Goal: Task Accomplishment & Management: Use online tool/utility

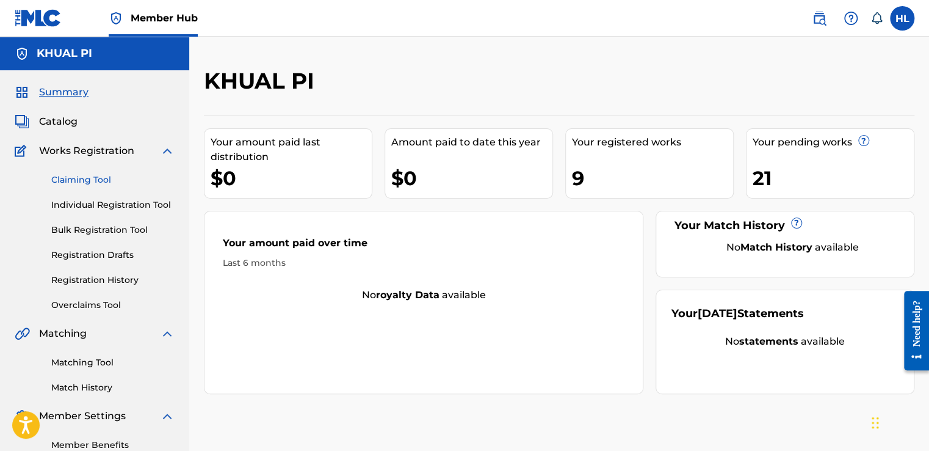
click at [120, 177] on link "Claiming Tool" at bounding box center [112, 179] width 123 height 13
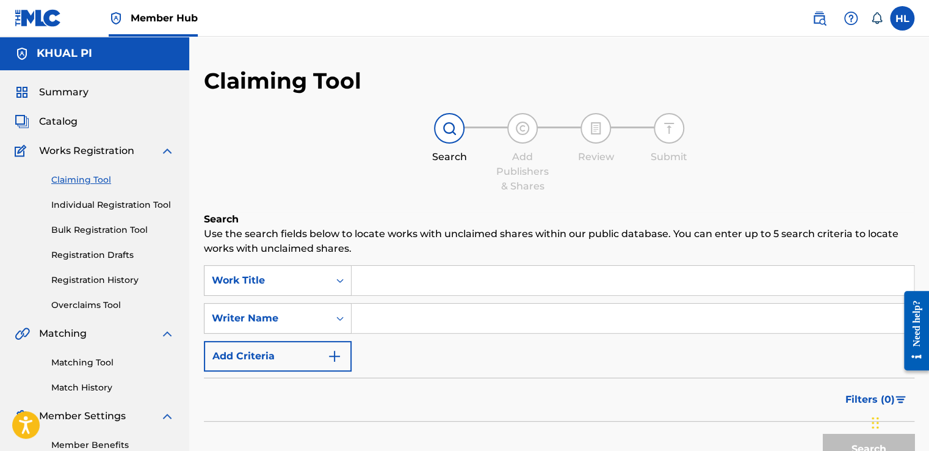
click at [404, 324] on input "Search Form" at bounding box center [633, 317] width 562 height 29
type input "KHUAL PI"
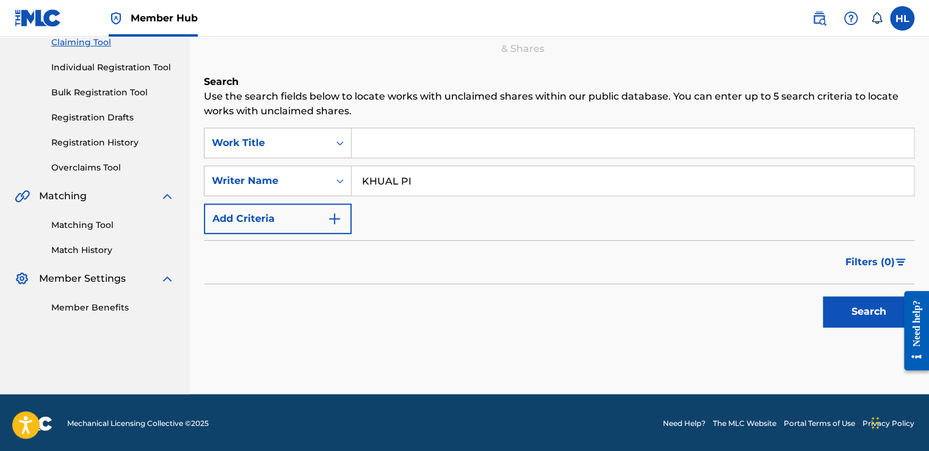
scroll to position [139, 0]
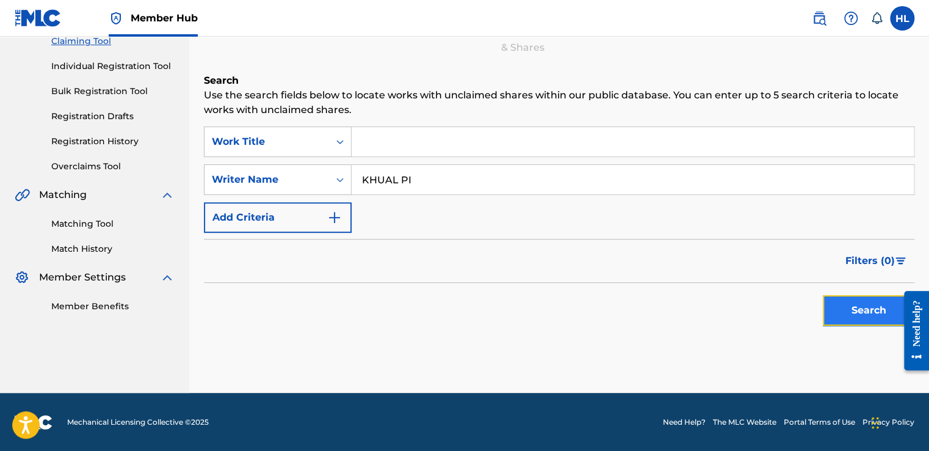
click at [849, 309] on button "Search" at bounding box center [869, 310] width 92 height 31
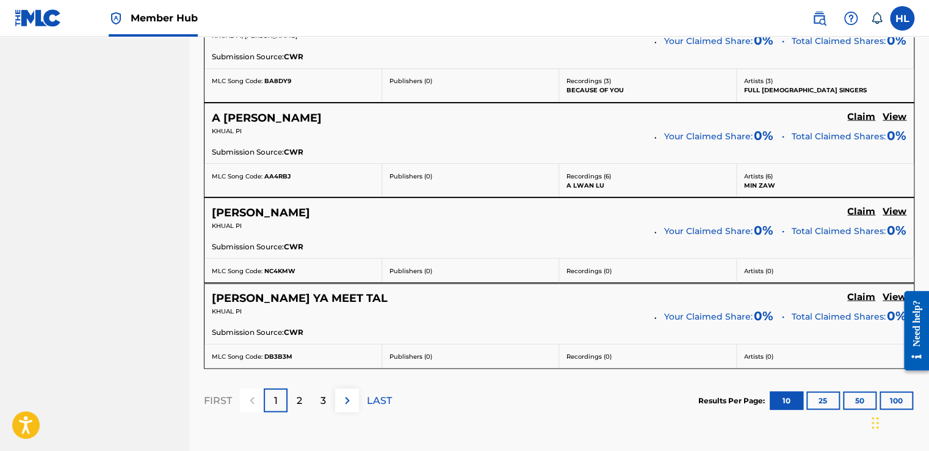
scroll to position [1143, 0]
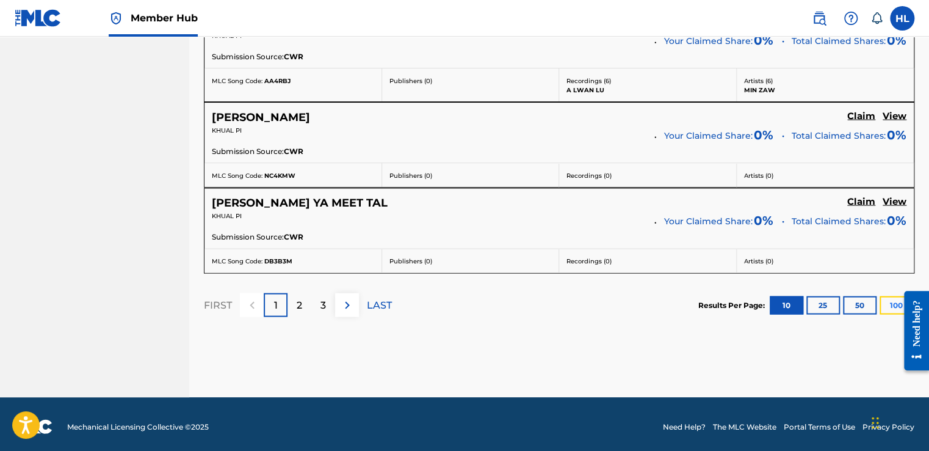
click at [888, 302] on button "100" at bounding box center [897, 305] width 34 height 18
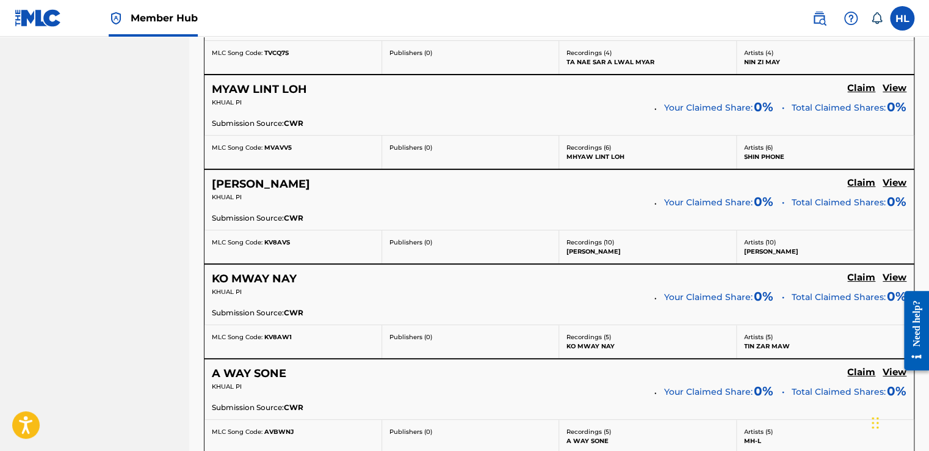
scroll to position [9444, 0]
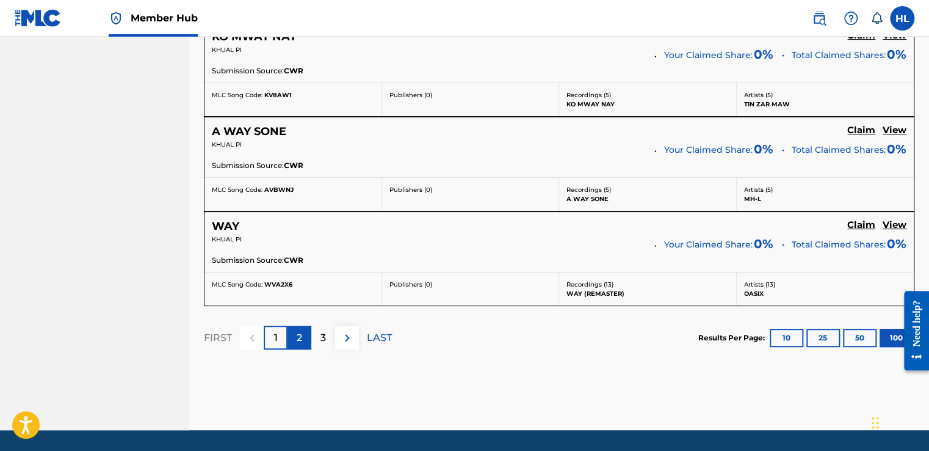
click at [305, 325] on div "2" at bounding box center [300, 337] width 24 height 24
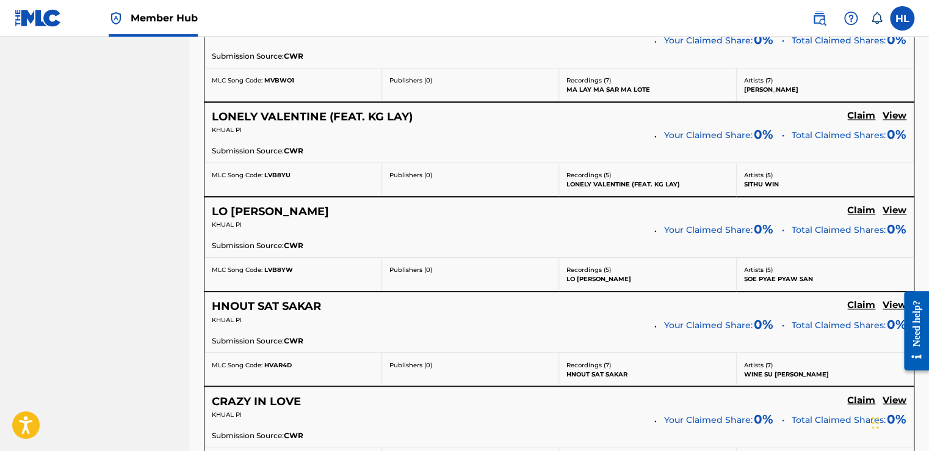
scroll to position [855, 0]
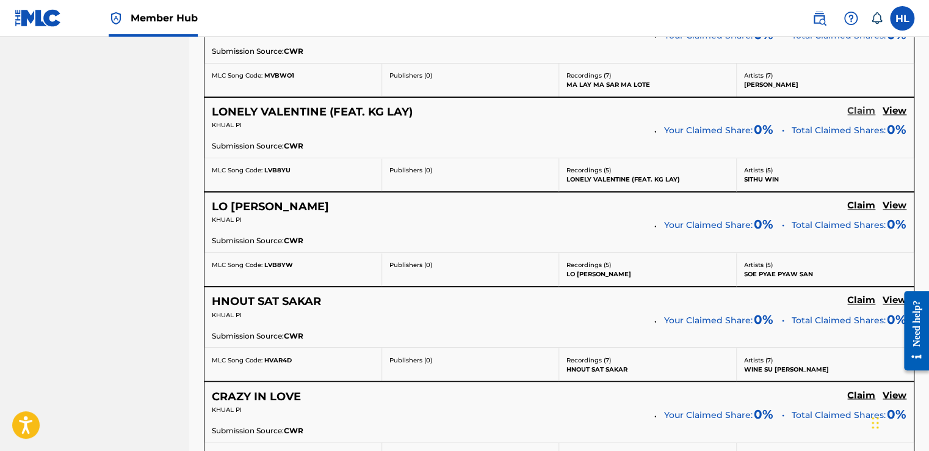
click at [858, 111] on h5 "Claim" at bounding box center [861, 111] width 28 height 12
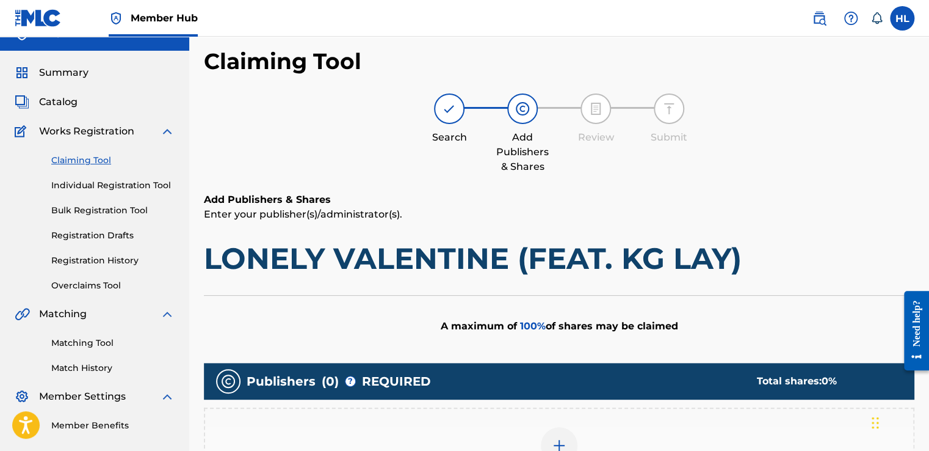
scroll to position [0, 0]
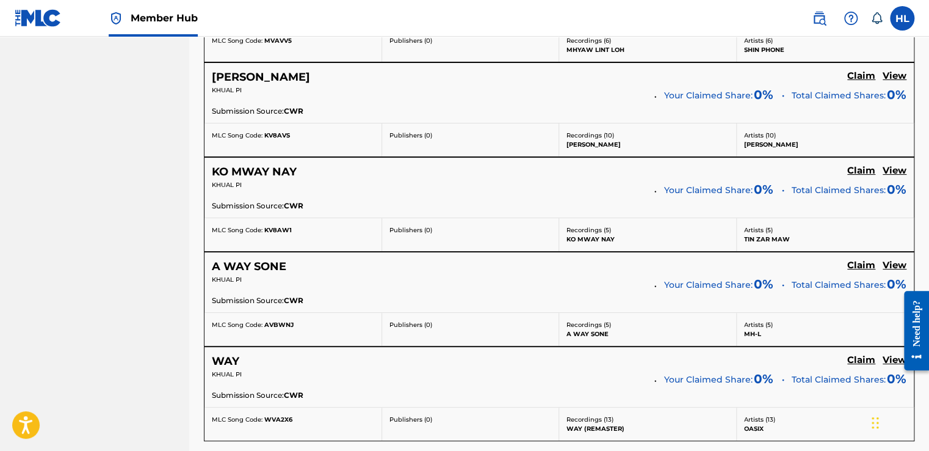
scroll to position [9444, 0]
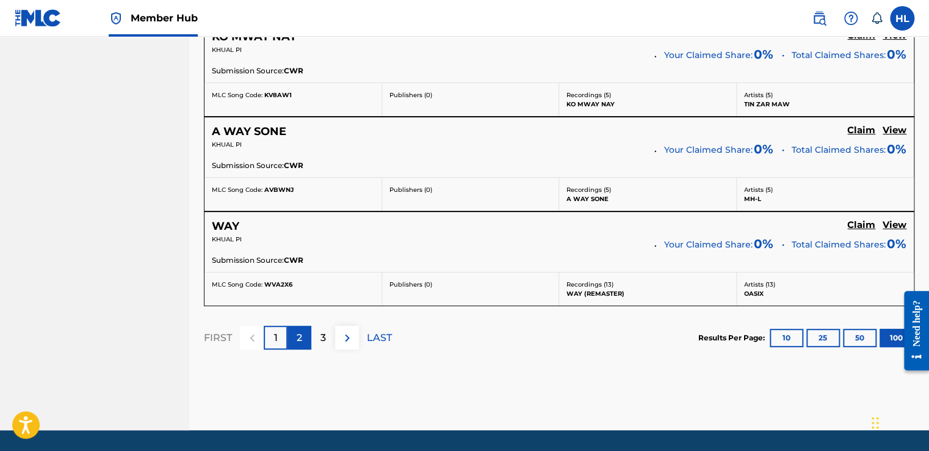
click at [300, 330] on p "2" at bounding box center [299, 337] width 5 height 15
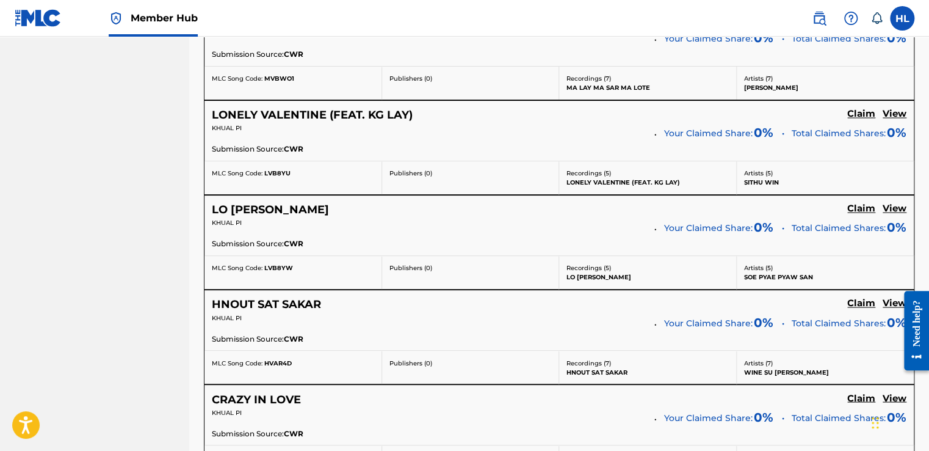
scroll to position [855, 0]
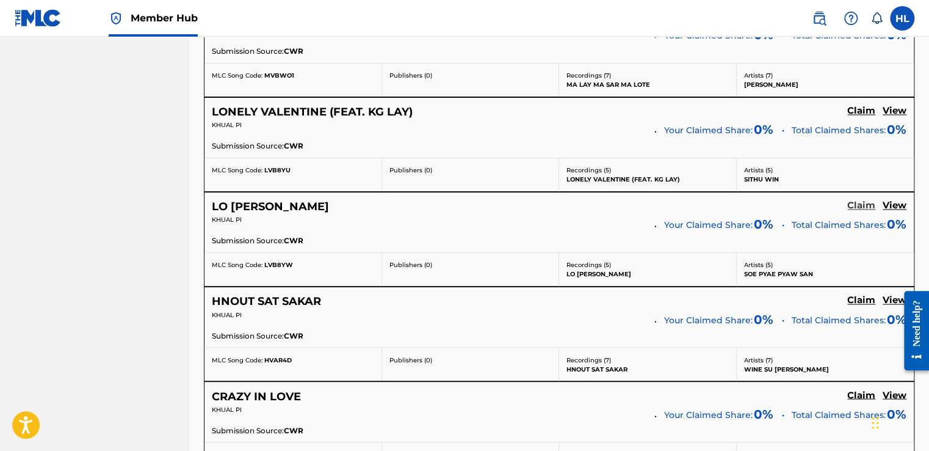
click at [862, 203] on h5 "Claim" at bounding box center [861, 206] width 28 height 12
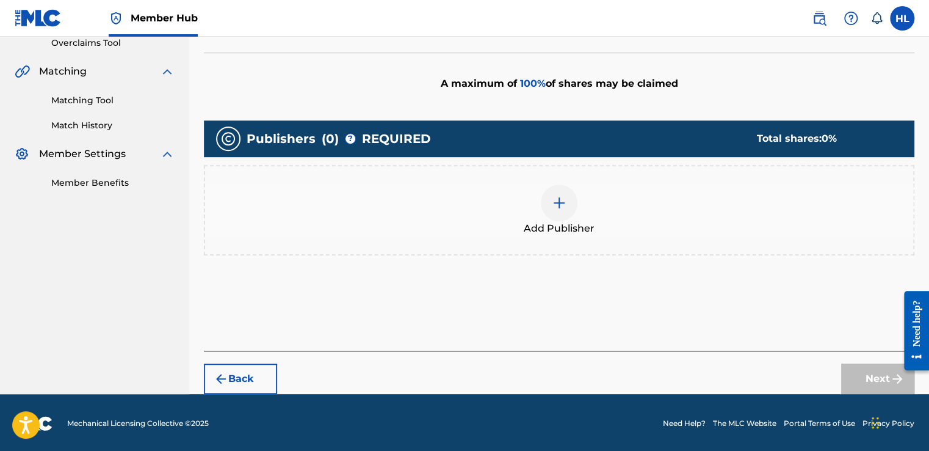
click at [589, 272] on div "Publishers ( 0 ) ? REQUIRED Total shares: 0 % Add Publisher" at bounding box center [559, 205] width 711 height 183
drag, startPoint x: 589, startPoint y: 272, endPoint x: 734, endPoint y: 305, distance: 148.9
click at [734, 305] on div "Add Publishers & Shares Enter your publisher(s)/administrator(s). LO THONE A ma…" at bounding box center [559, 150] width 711 height 401
click at [763, 285] on div "Publishers ( 0 ) ? REQUIRED Total shares: 0 % Add Publisher" at bounding box center [559, 205] width 711 height 183
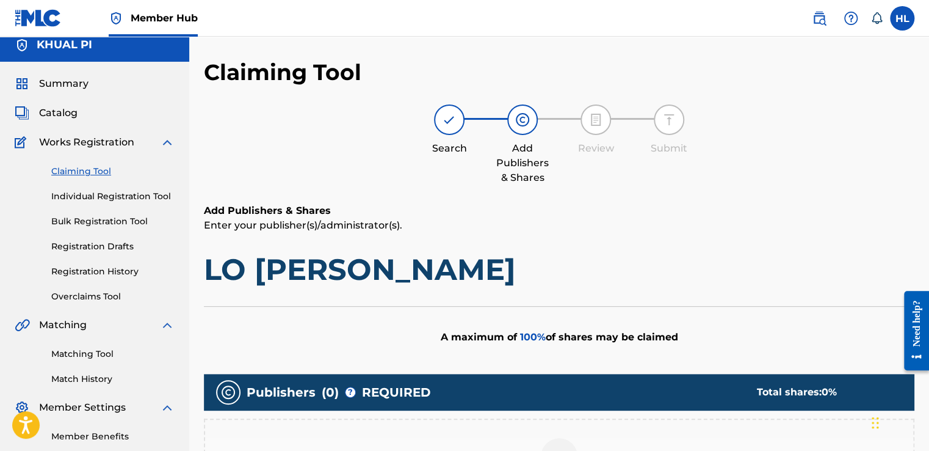
scroll to position [0, 0]
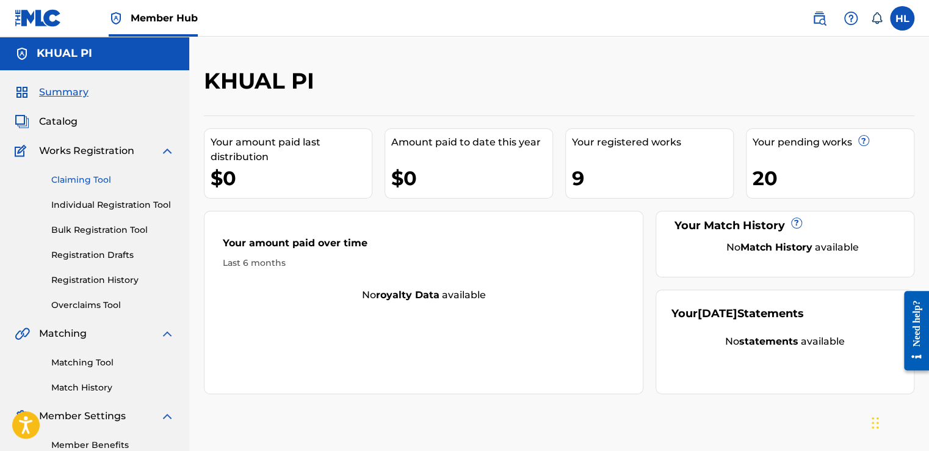
click at [93, 178] on link "Claiming Tool" at bounding box center [112, 179] width 123 height 13
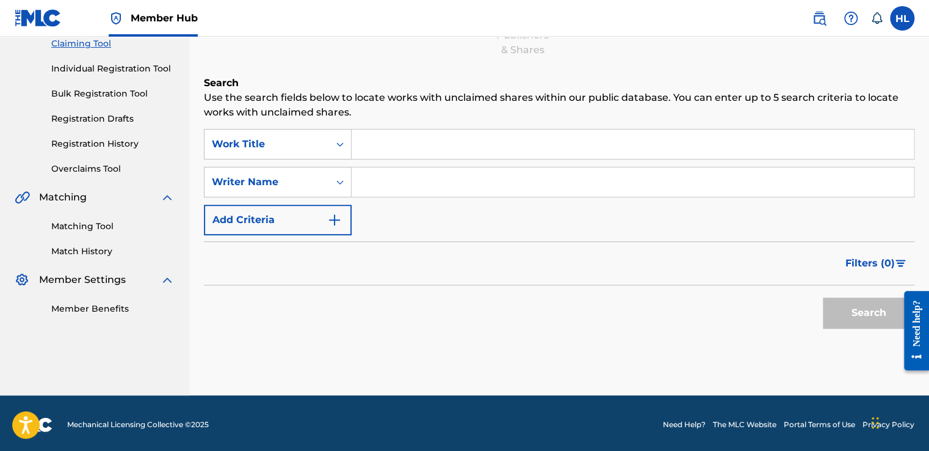
scroll to position [139, 0]
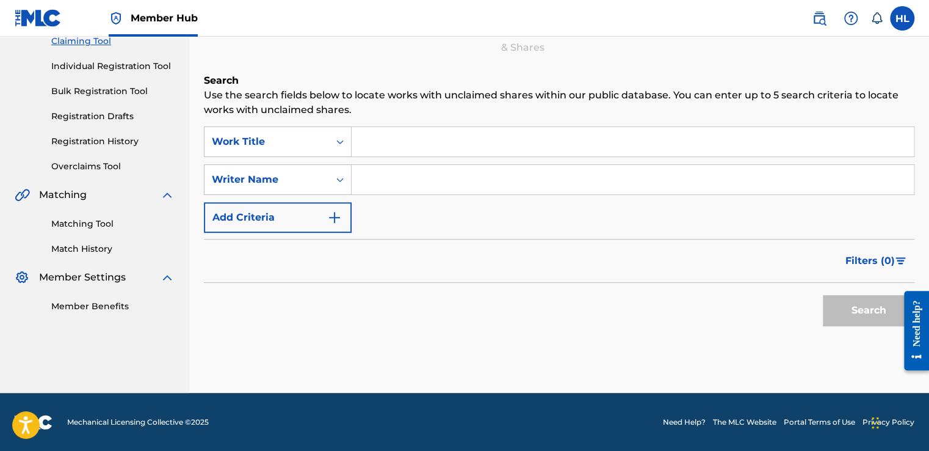
click at [394, 181] on input "Search Form" at bounding box center [633, 179] width 562 height 29
type input "KHUAL PI"
click at [876, 319] on button "Search" at bounding box center [869, 310] width 92 height 31
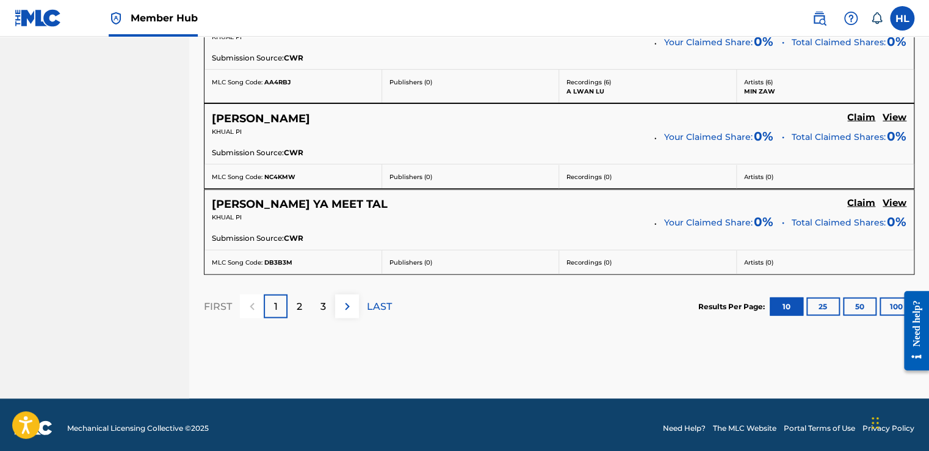
scroll to position [1143, 0]
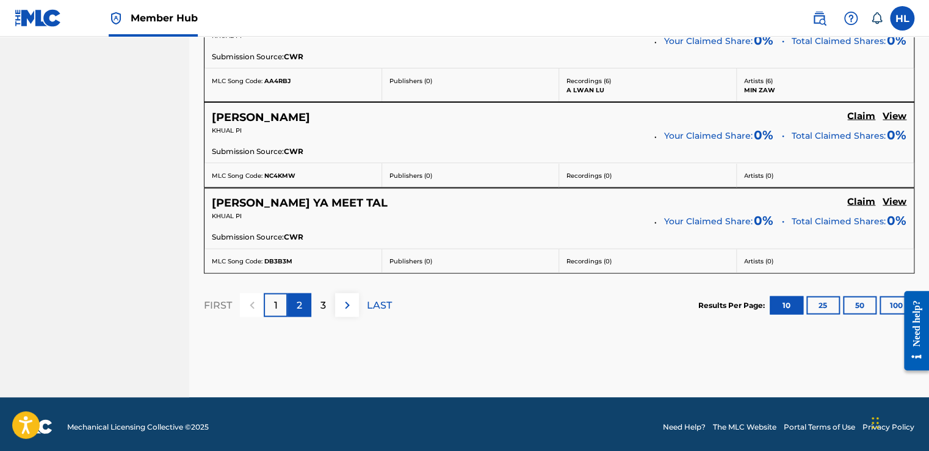
click at [308, 303] on div "2" at bounding box center [300, 304] width 24 height 24
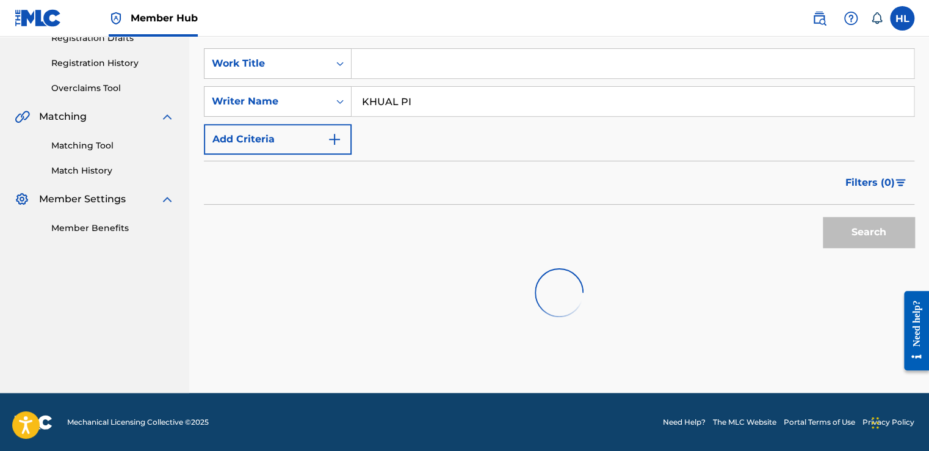
scroll to position [1106, 0]
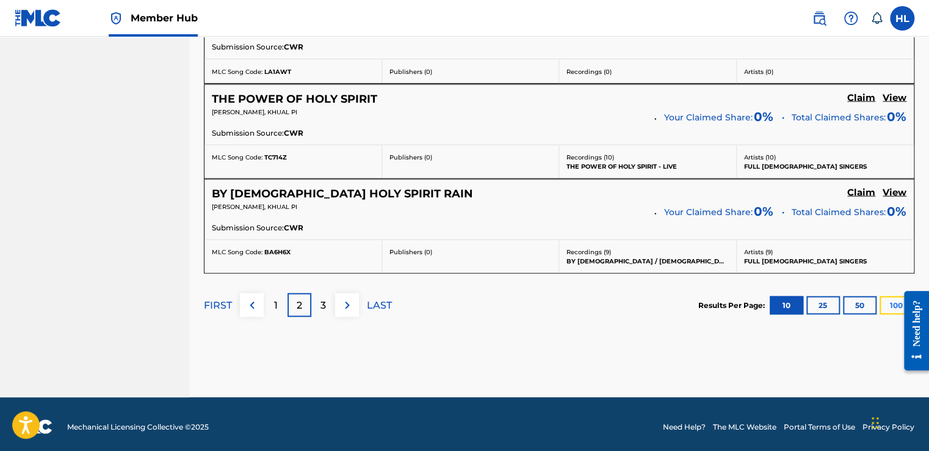
click at [893, 306] on button "100" at bounding box center [897, 305] width 34 height 18
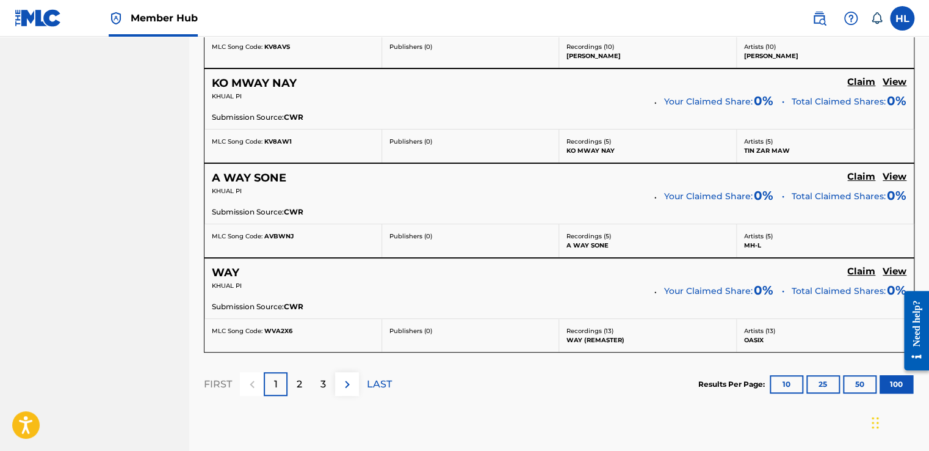
scroll to position [9444, 0]
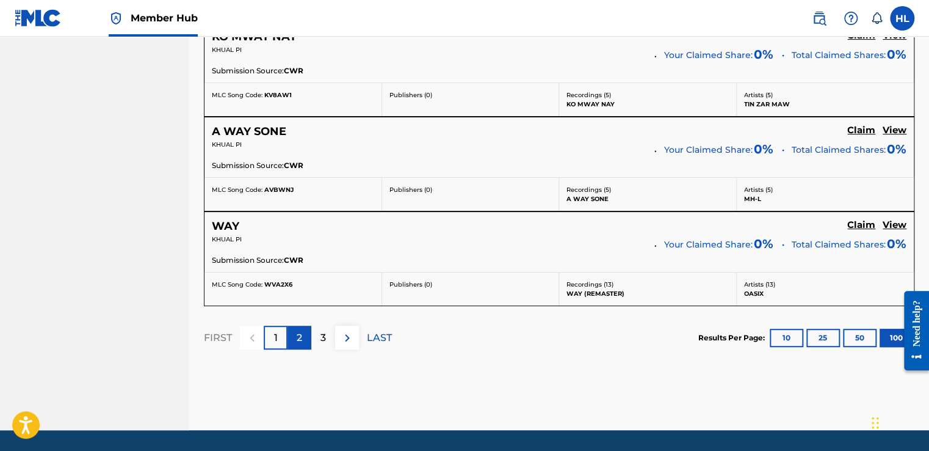
click at [305, 325] on div "2" at bounding box center [300, 337] width 24 height 24
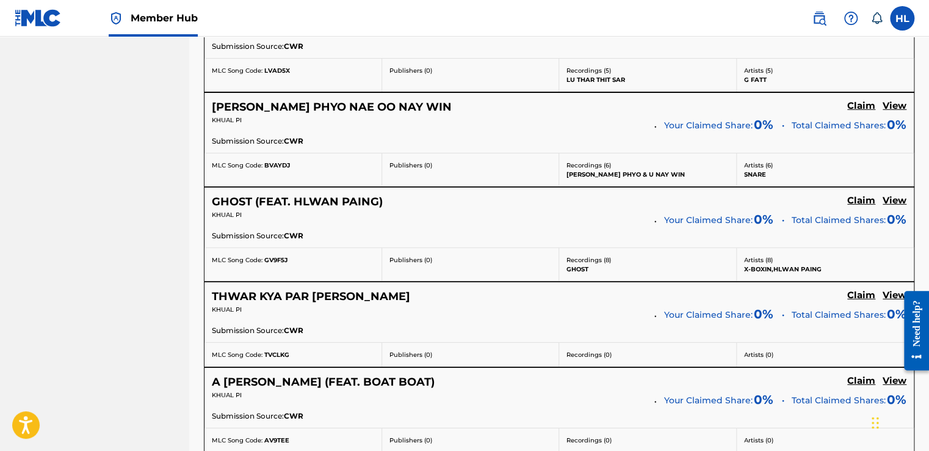
scroll to position [1686, 0]
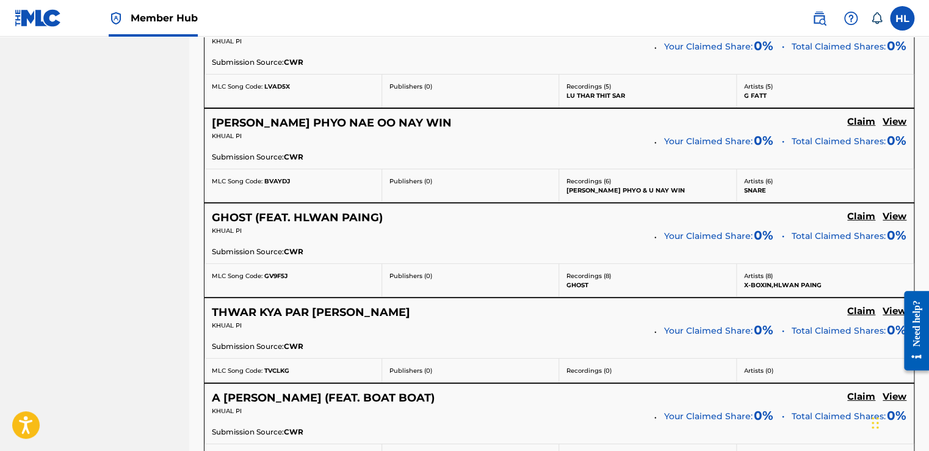
drag, startPoint x: 888, startPoint y: 211, endPoint x: 692, endPoint y: 212, distance: 195.4
click at [692, 212] on div "GHOST (FEAT. HLWAN PAING) Claim View" at bounding box center [559, 218] width 695 height 14
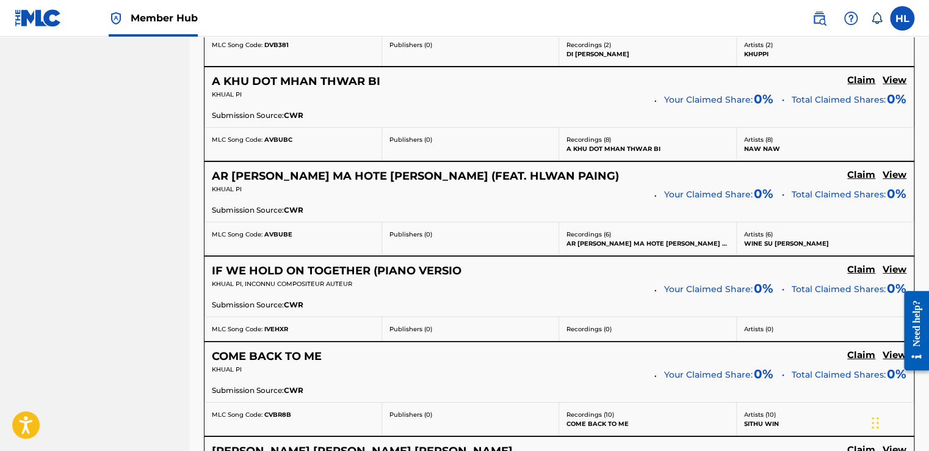
scroll to position [8670, 0]
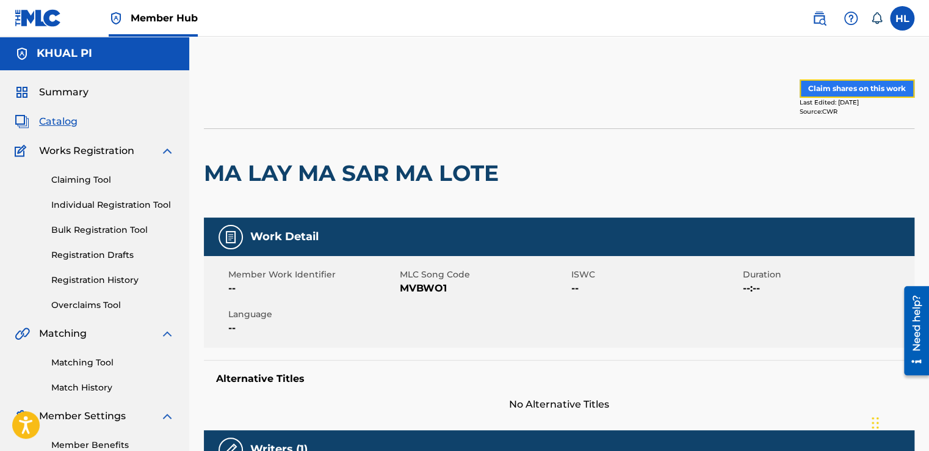
click at [879, 87] on button "Claim shares on this work" at bounding box center [857, 88] width 115 height 18
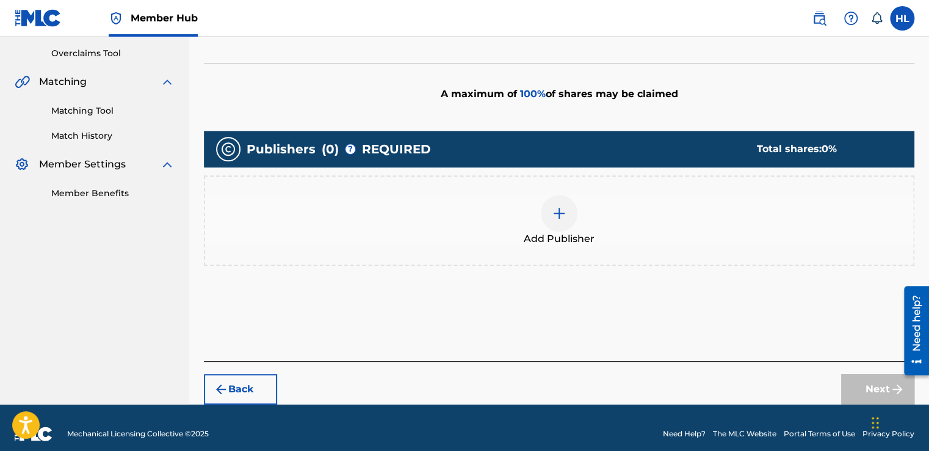
scroll to position [262, 0]
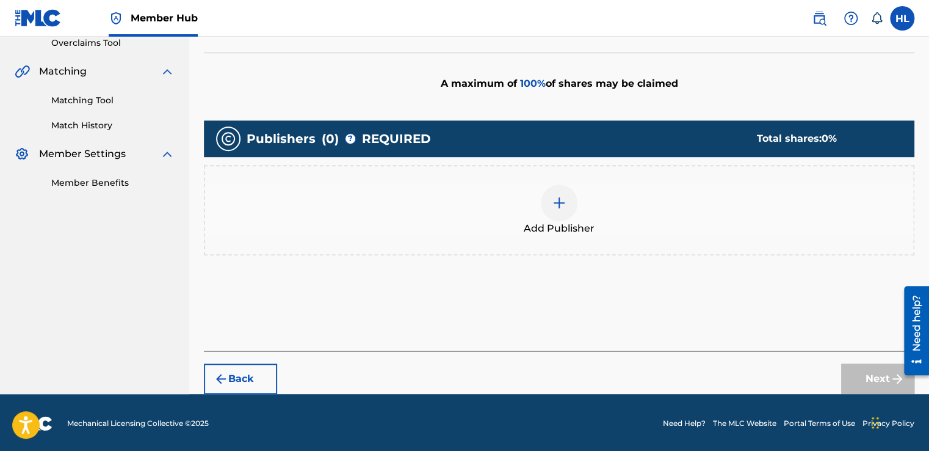
click at [855, 382] on div "Next" at bounding box center [877, 378] width 73 height 31
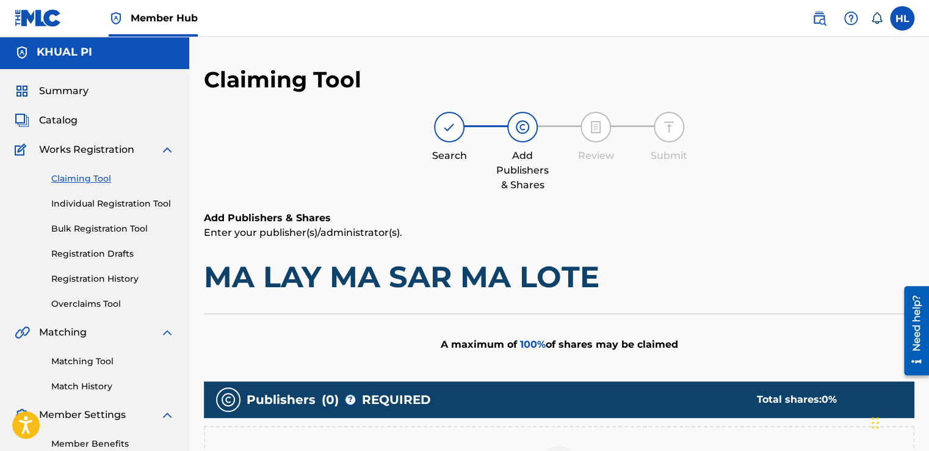
scroll to position [0, 0]
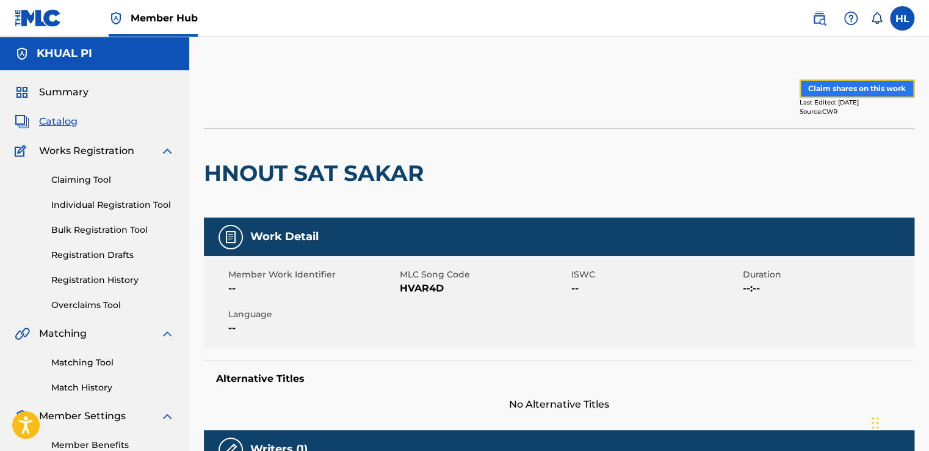
click at [806, 89] on button "Claim shares on this work" at bounding box center [857, 88] width 115 height 18
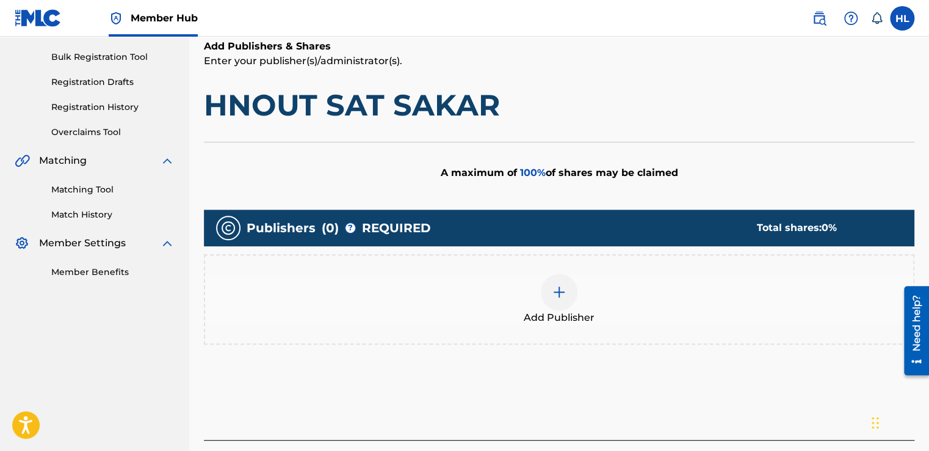
scroll to position [262, 0]
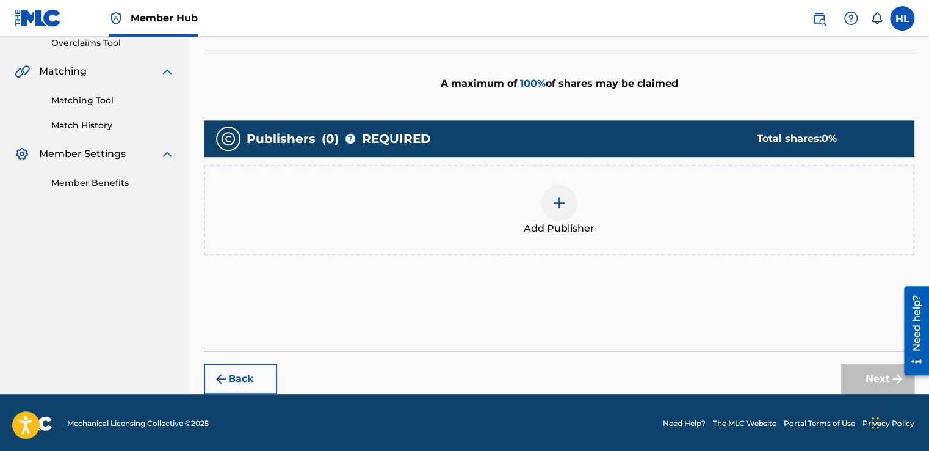
click at [548, 200] on div at bounding box center [559, 202] width 37 height 37
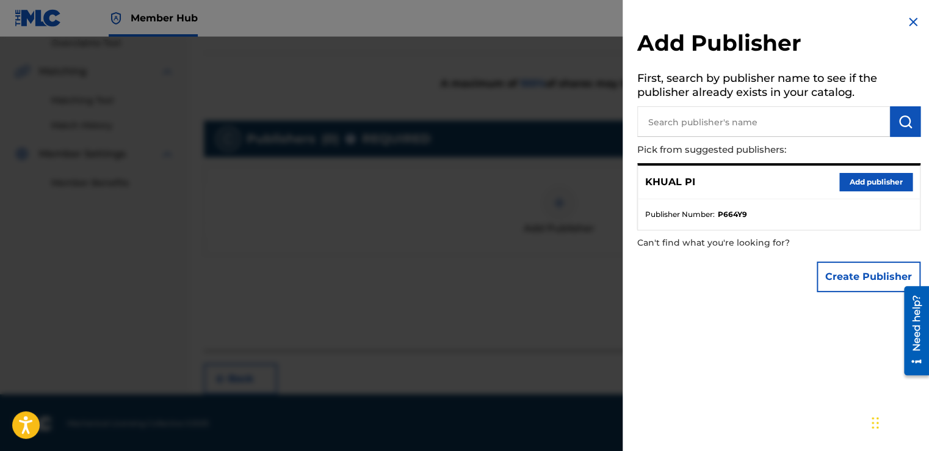
click at [909, 21] on img at bounding box center [913, 22] width 15 height 15
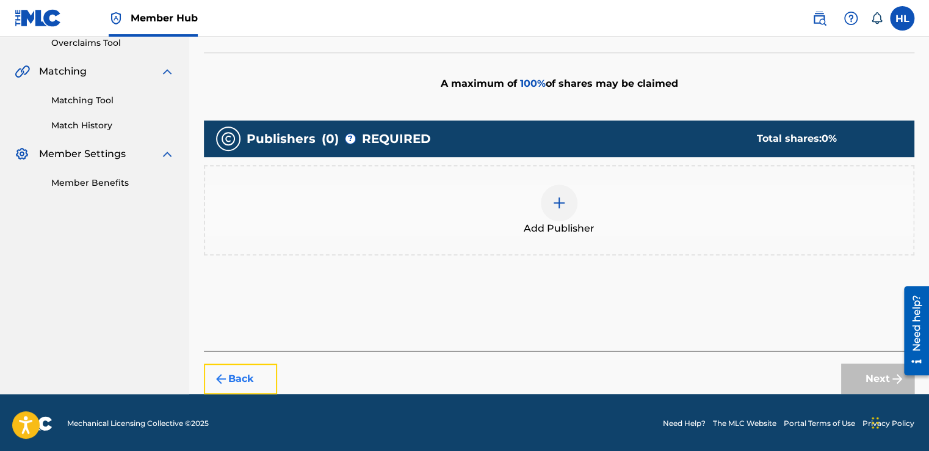
click at [264, 379] on button "Back" at bounding box center [240, 378] width 73 height 31
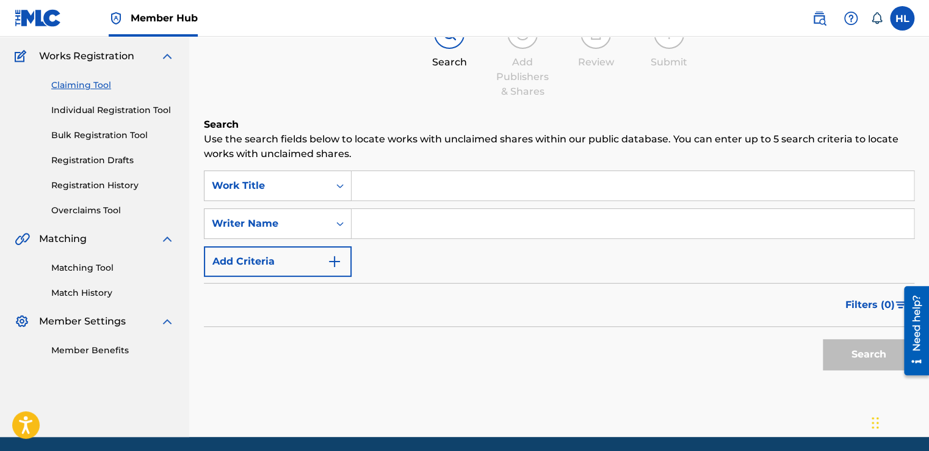
scroll to position [0, 0]
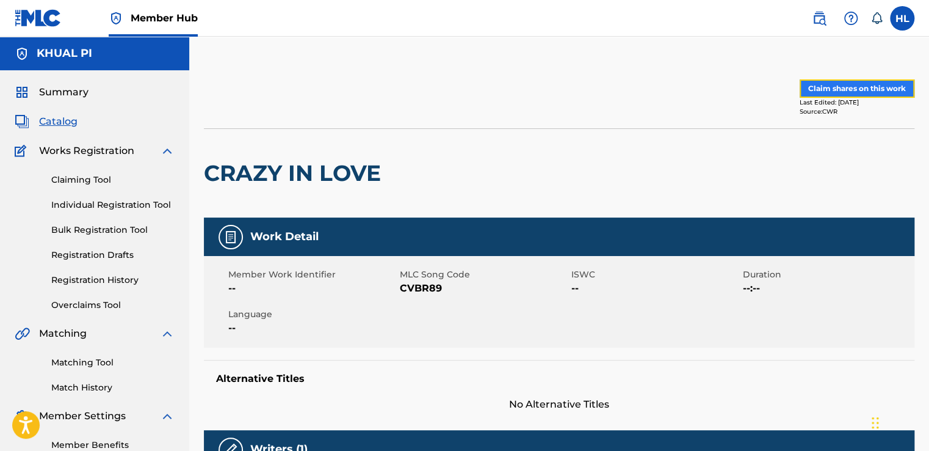
click at [879, 84] on button "Claim shares on this work" at bounding box center [857, 88] width 115 height 18
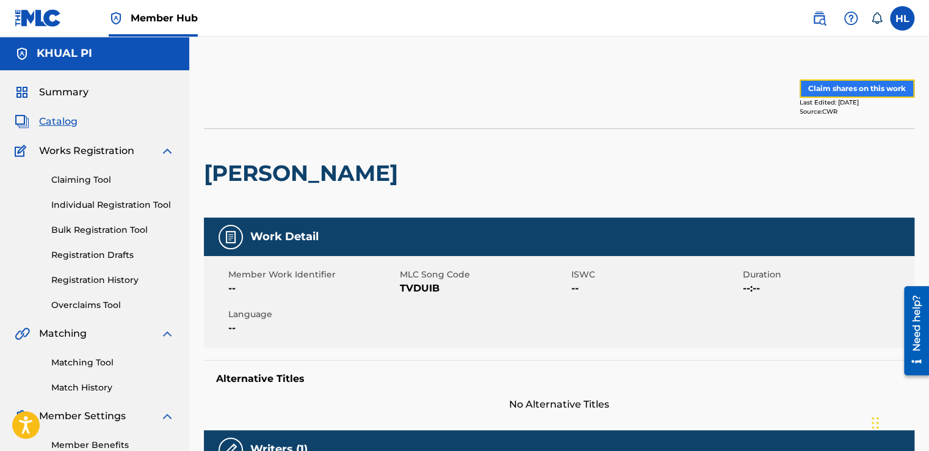
click at [886, 87] on button "Claim shares on this work" at bounding box center [857, 88] width 115 height 18
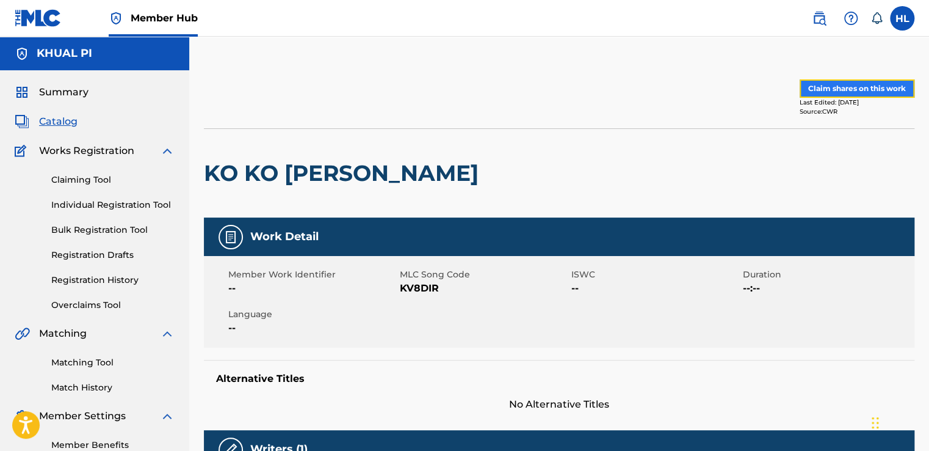
click at [877, 85] on button "Claim shares on this work" at bounding box center [857, 88] width 115 height 18
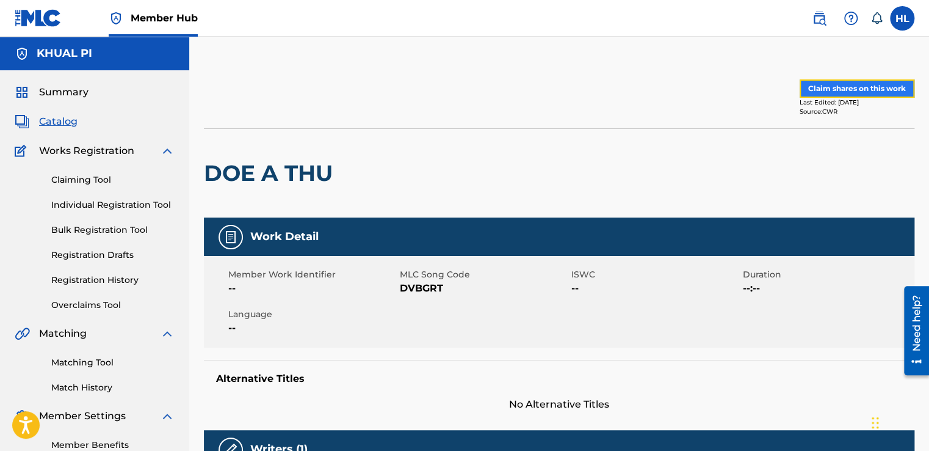
click at [831, 89] on button "Claim shares on this work" at bounding box center [857, 88] width 115 height 18
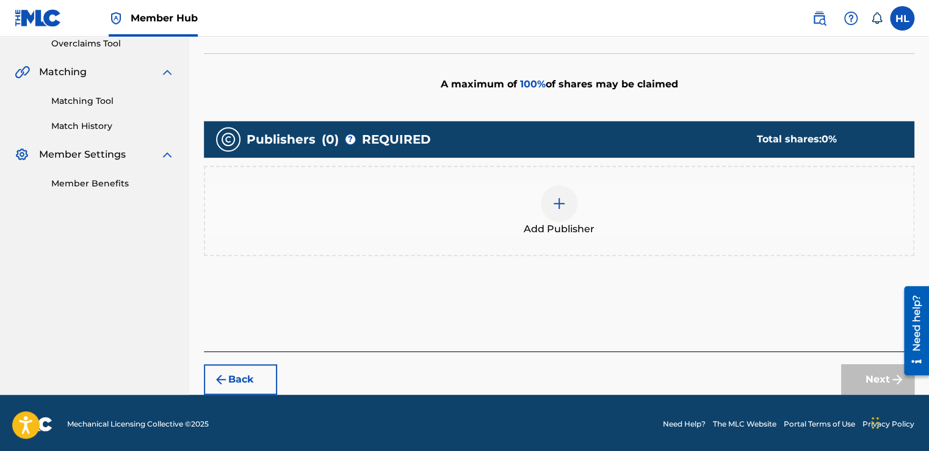
scroll to position [262, 0]
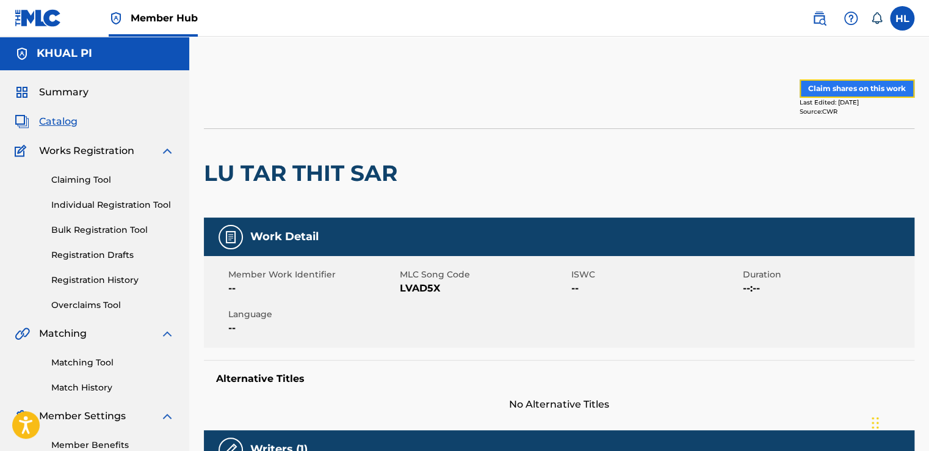
click at [860, 92] on button "Claim shares on this work" at bounding box center [857, 88] width 115 height 18
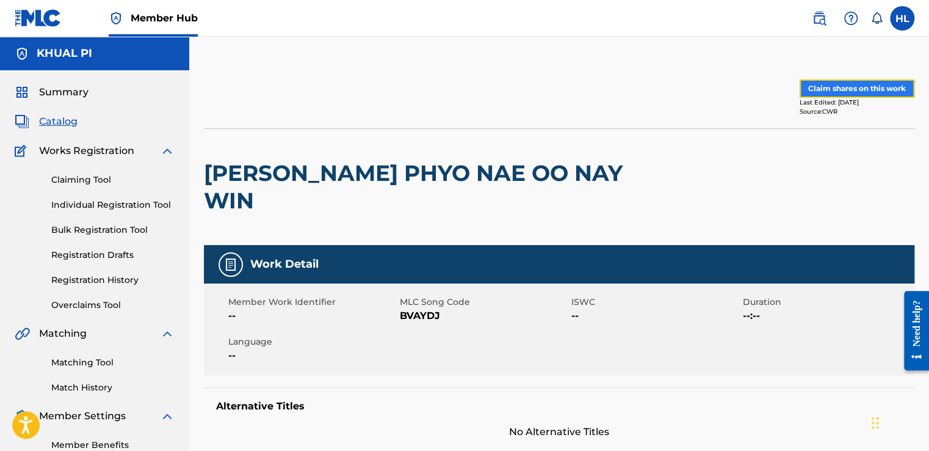
click at [850, 88] on button "Claim shares on this work" at bounding box center [857, 88] width 115 height 18
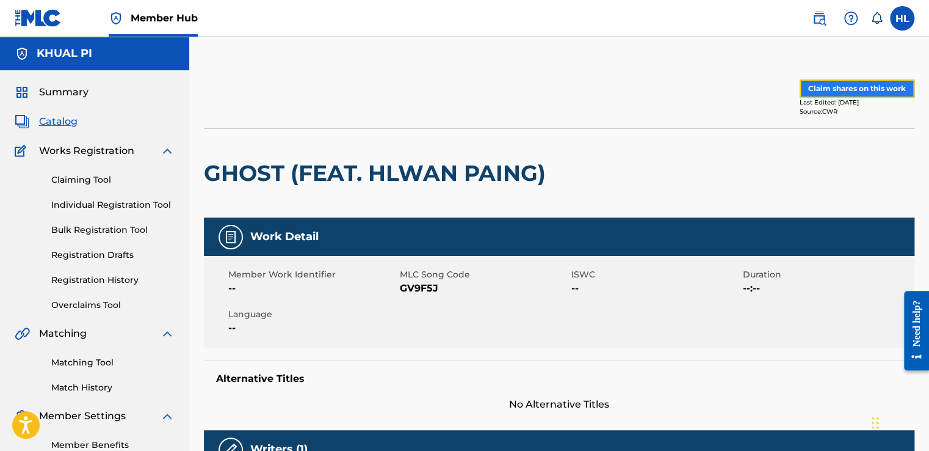
click at [836, 87] on button "Claim shares on this work" at bounding box center [857, 88] width 115 height 18
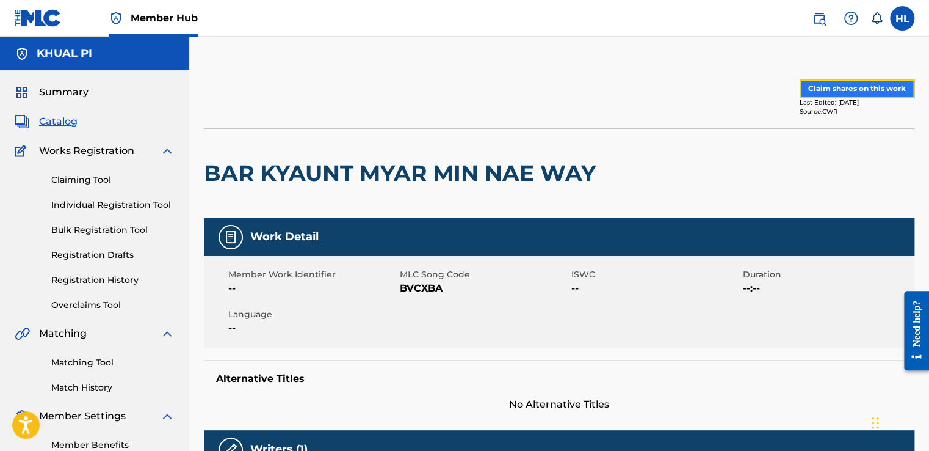
click at [844, 85] on button "Claim shares on this work" at bounding box center [857, 88] width 115 height 18
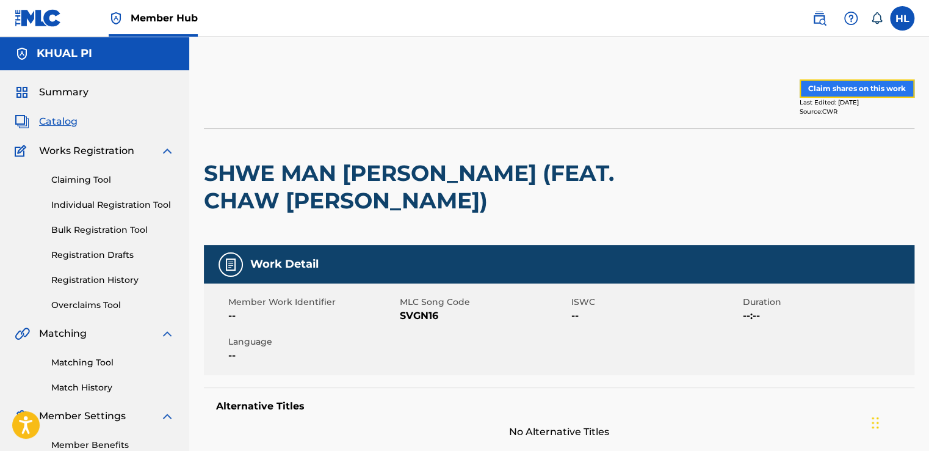
click at [802, 88] on button "Claim shares on this work" at bounding box center [857, 88] width 115 height 18
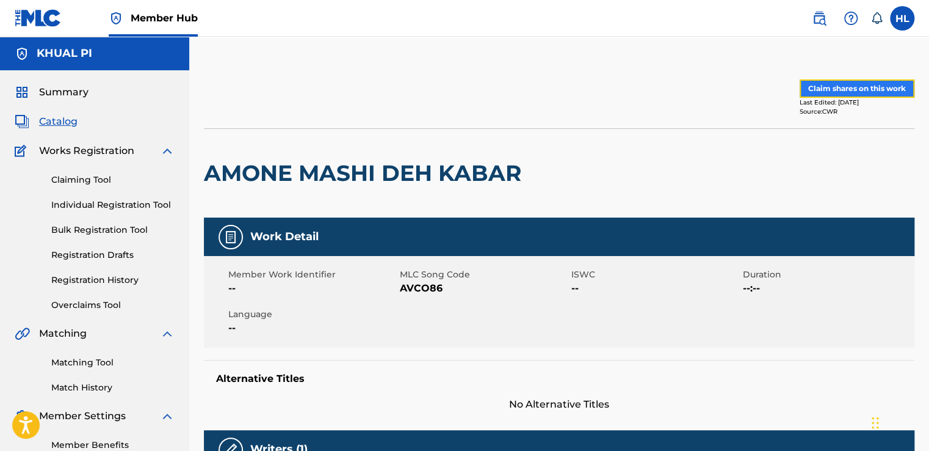
click at [850, 94] on button "Claim shares on this work" at bounding box center [857, 88] width 115 height 18
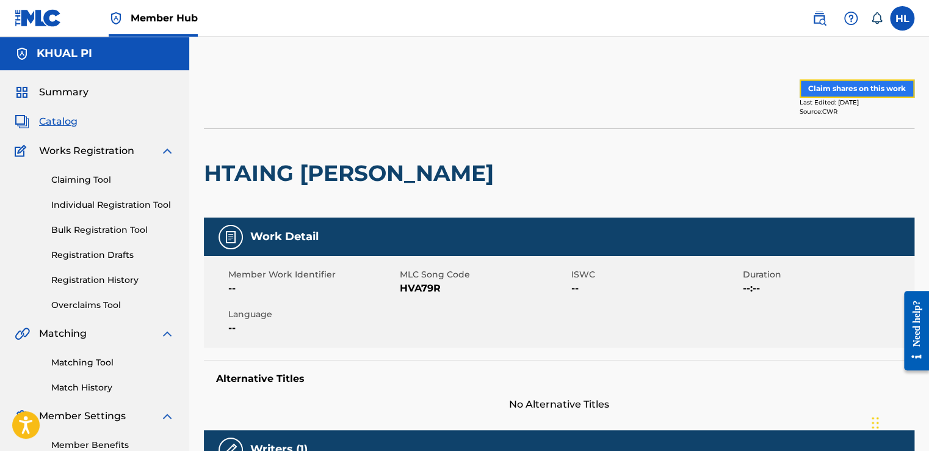
click at [885, 87] on button "Claim shares on this work" at bounding box center [857, 88] width 115 height 18
click at [828, 85] on button "Claim shares on this work" at bounding box center [857, 88] width 115 height 18
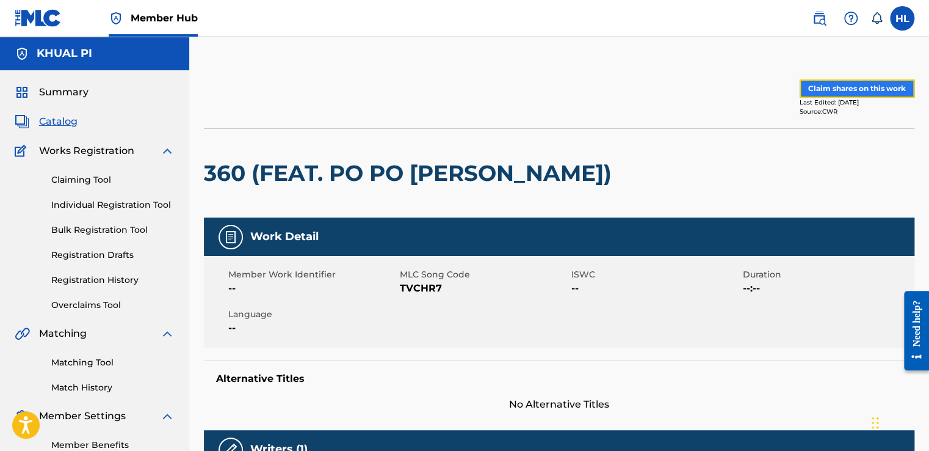
click at [882, 87] on button "Claim shares on this work" at bounding box center [857, 88] width 115 height 18
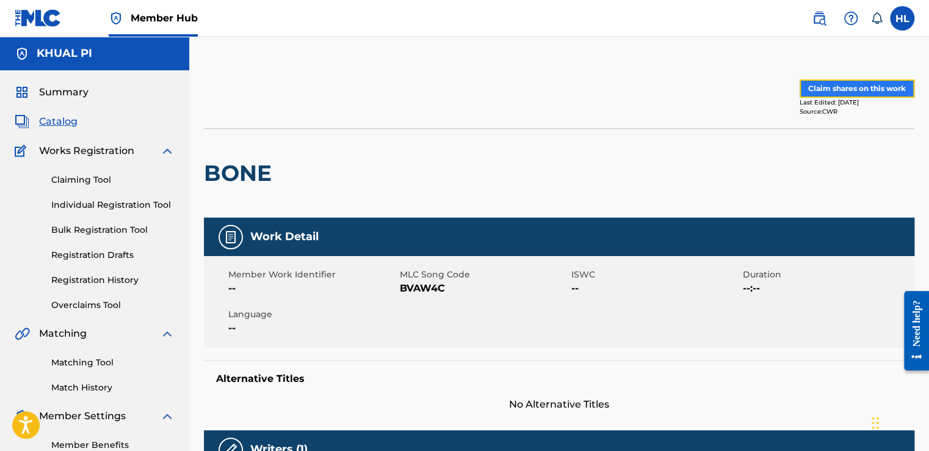
click at [833, 86] on button "Claim shares on this work" at bounding box center [857, 88] width 115 height 18
click at [871, 87] on button "Claim shares on this work" at bounding box center [857, 88] width 115 height 18
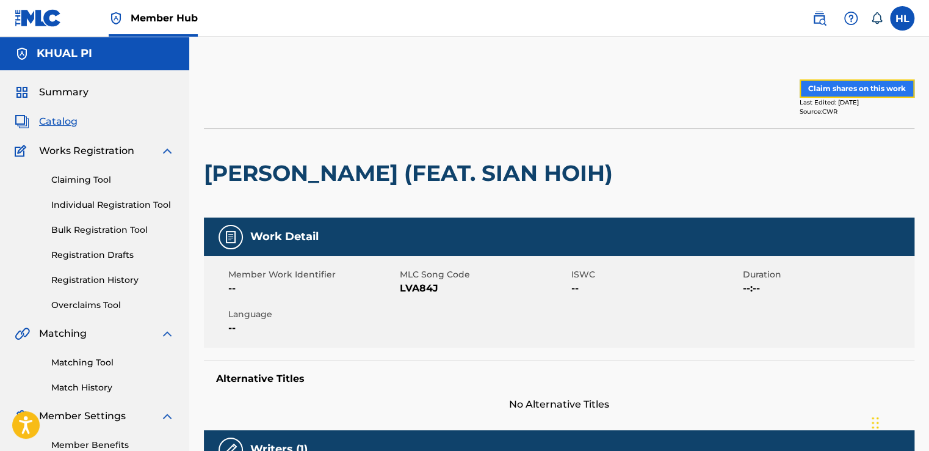
click at [844, 87] on button "Claim shares on this work" at bounding box center [857, 88] width 115 height 18
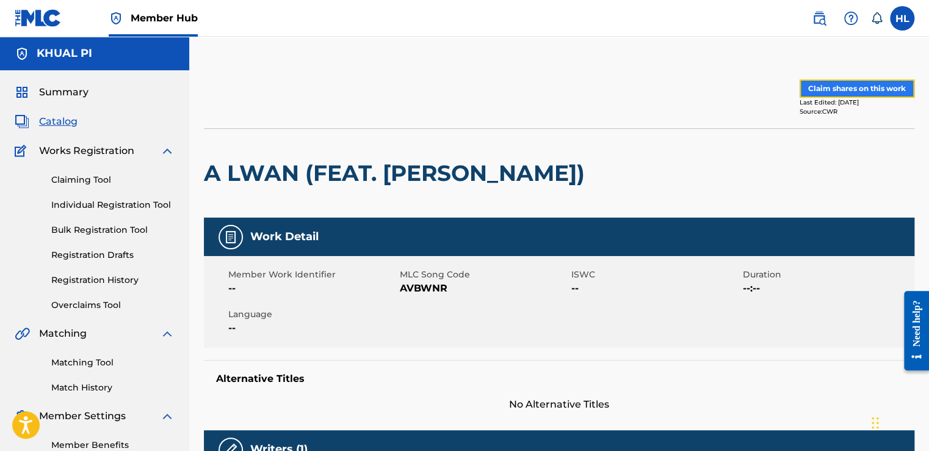
click at [844, 90] on button "Claim shares on this work" at bounding box center [857, 88] width 115 height 18
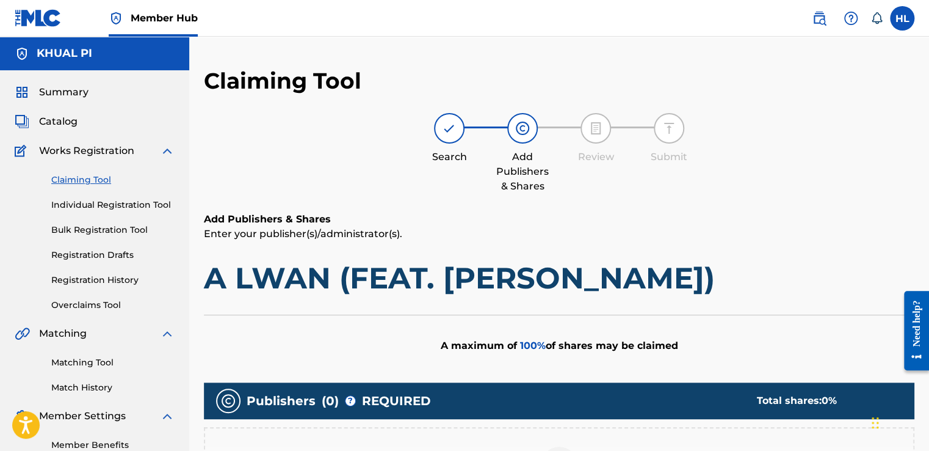
click at [104, 177] on link "Claiming Tool" at bounding box center [112, 179] width 123 height 13
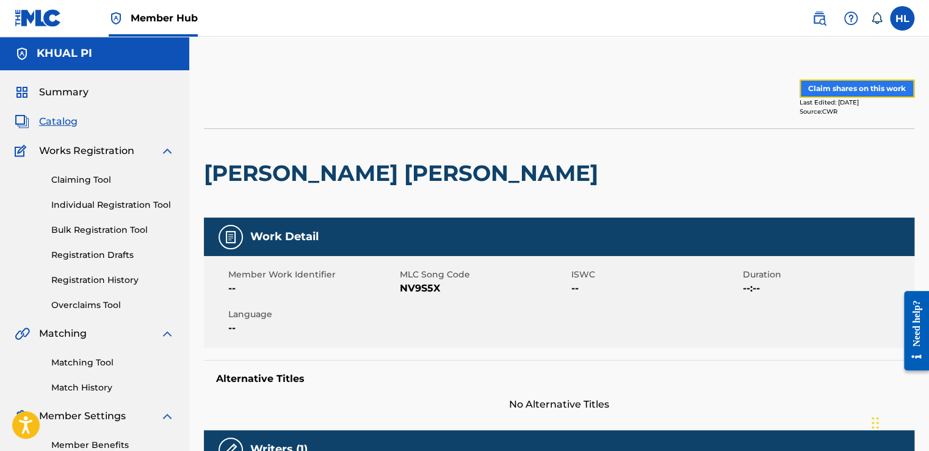
click at [840, 84] on button "Claim shares on this work" at bounding box center [857, 88] width 115 height 18
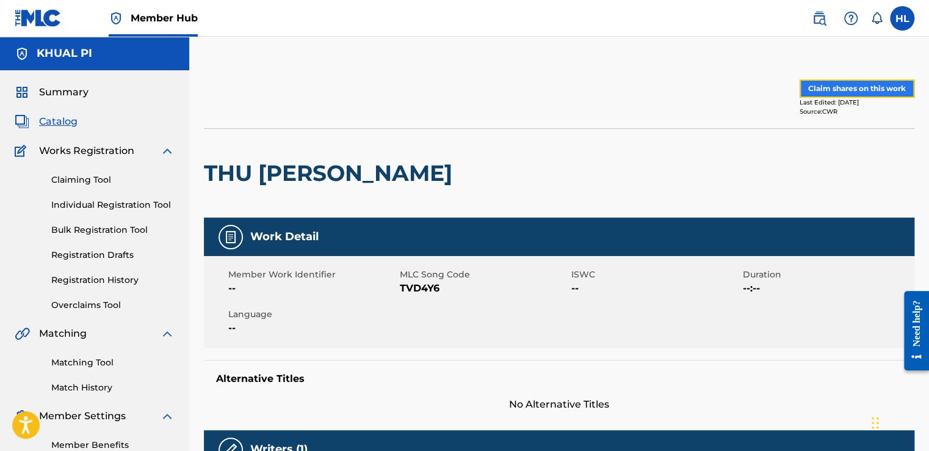
click at [818, 82] on button "Claim shares on this work" at bounding box center [857, 88] width 115 height 18
click at [841, 90] on button "Claim shares on this work" at bounding box center [857, 88] width 115 height 18
click at [879, 92] on button "Claim shares on this work" at bounding box center [857, 88] width 115 height 18
click at [828, 89] on button "Claim shares on this work" at bounding box center [857, 88] width 115 height 18
click at [818, 85] on button "Claim shares on this work" at bounding box center [857, 88] width 115 height 18
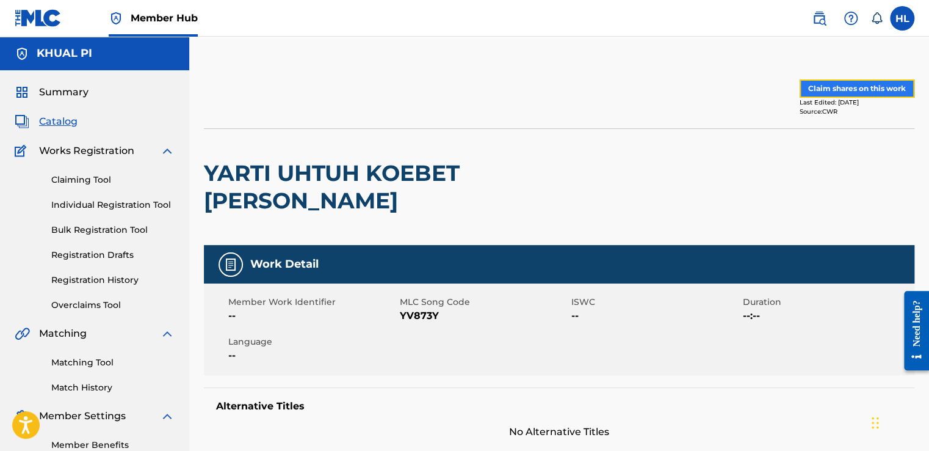
click at [864, 82] on button "Claim shares on this work" at bounding box center [857, 88] width 115 height 18
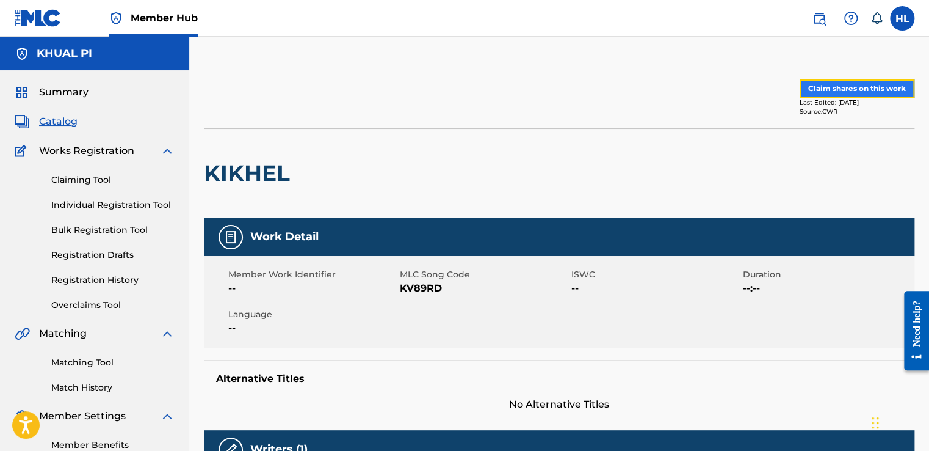
click at [847, 90] on button "Claim shares on this work" at bounding box center [857, 88] width 115 height 18
click at [813, 90] on button "Claim shares on this work" at bounding box center [857, 88] width 115 height 18
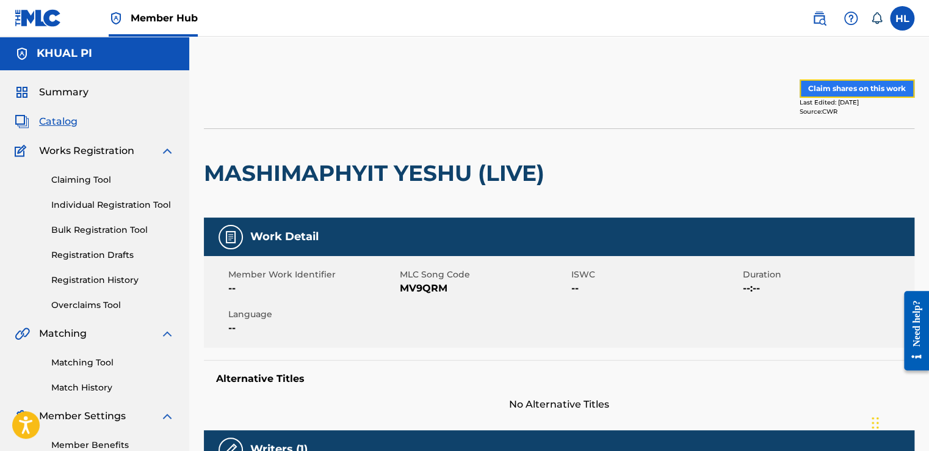
click at [843, 85] on button "Claim shares on this work" at bounding box center [857, 88] width 115 height 18
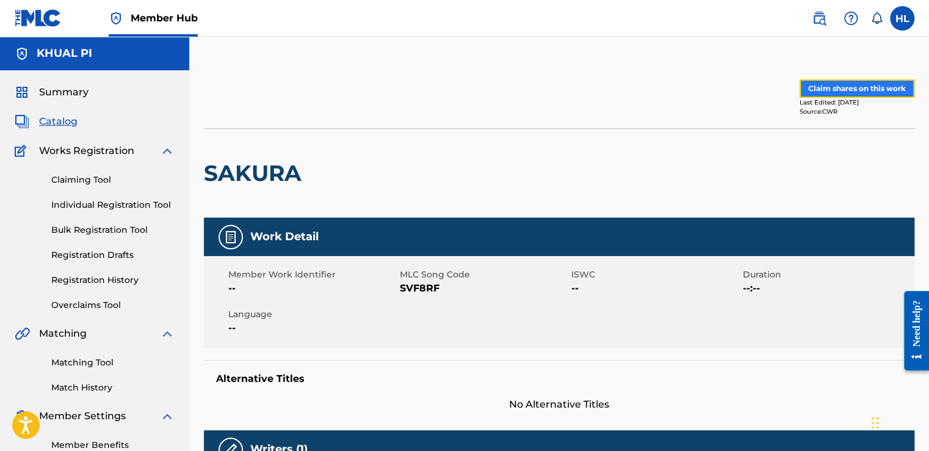
click at [830, 84] on button "Claim shares on this work" at bounding box center [857, 88] width 115 height 18
click at [874, 90] on button "Claim shares on this work" at bounding box center [857, 88] width 115 height 18
click at [855, 89] on button "Claim shares on this work" at bounding box center [857, 88] width 115 height 18
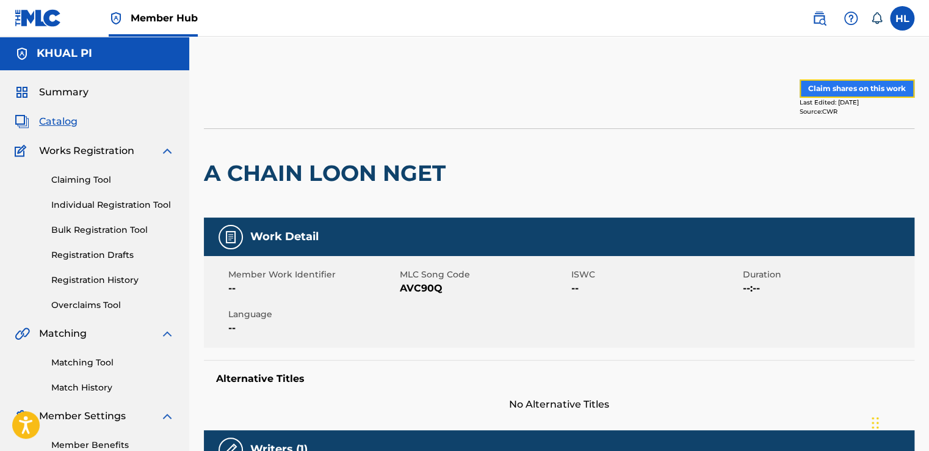
click at [835, 92] on button "Claim shares on this work" at bounding box center [857, 88] width 115 height 18
click at [879, 84] on button "Claim shares on this work" at bounding box center [857, 88] width 115 height 18
click at [829, 82] on button "Claim shares on this work" at bounding box center [857, 88] width 115 height 18
click at [836, 90] on button "Claim shares on this work" at bounding box center [857, 88] width 115 height 18
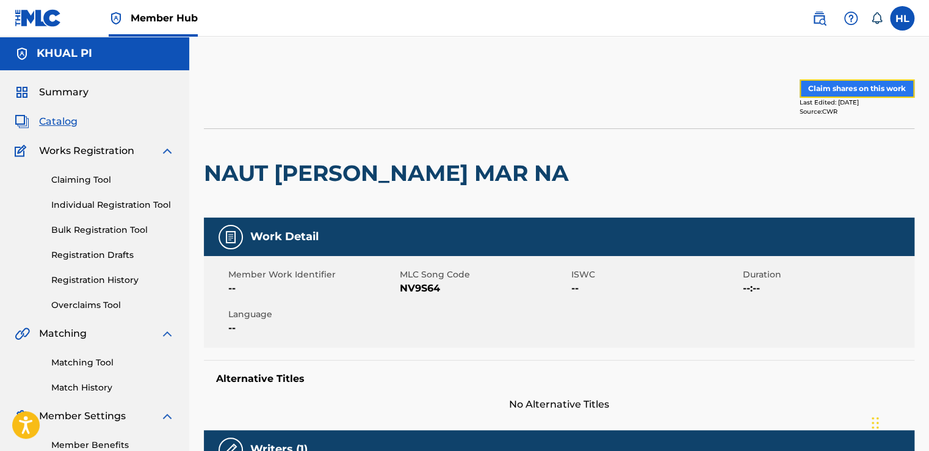
click at [823, 88] on button "Claim shares on this work" at bounding box center [857, 88] width 115 height 18
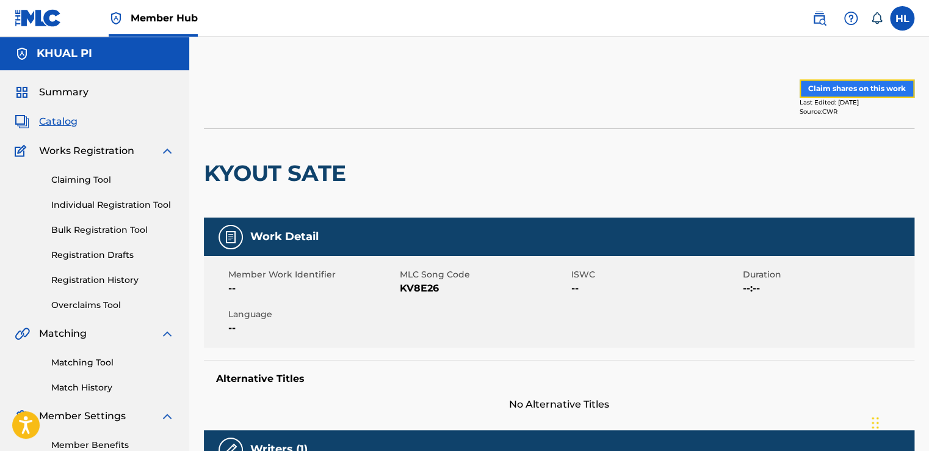
click at [828, 92] on button "Claim shares on this work" at bounding box center [857, 88] width 115 height 18
click at [842, 83] on button "Claim shares on this work" at bounding box center [857, 88] width 115 height 18
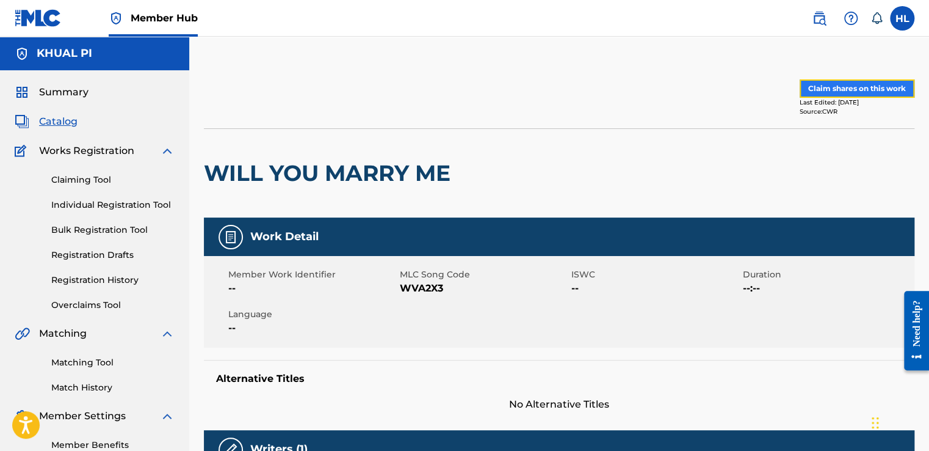
click at [833, 89] on button "Claim shares on this work" at bounding box center [857, 88] width 115 height 18
click at [841, 84] on button "Claim shares on this work" at bounding box center [857, 88] width 115 height 18
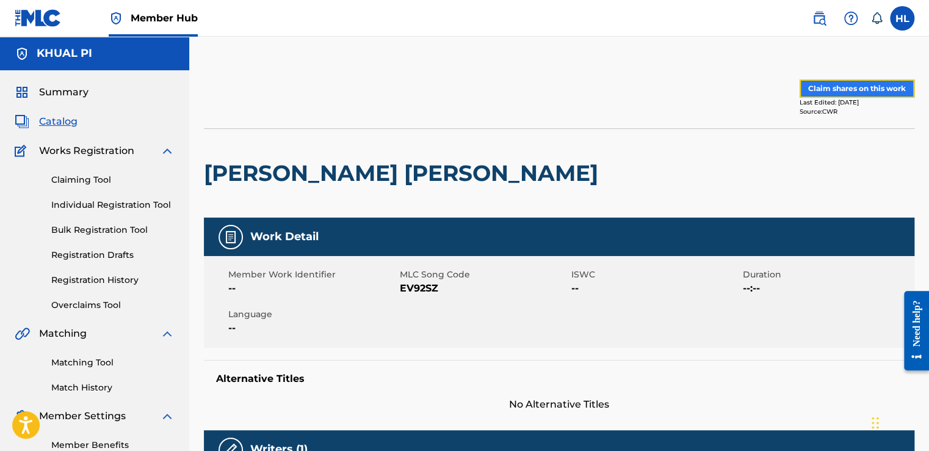
click at [882, 92] on button "Claim shares on this work" at bounding box center [857, 88] width 115 height 18
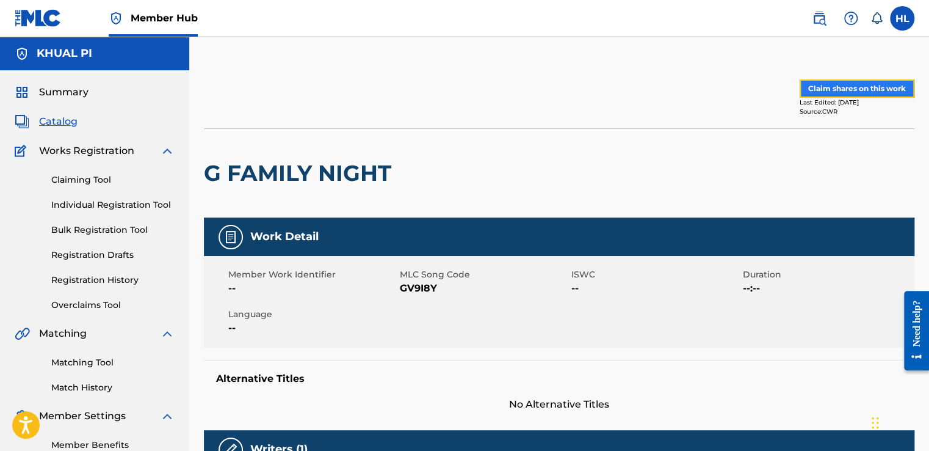
click at [818, 89] on button "Claim shares on this work" at bounding box center [857, 88] width 115 height 18
click at [825, 89] on button "Claim shares on this work" at bounding box center [857, 88] width 115 height 18
click at [844, 92] on button "Claim shares on this work" at bounding box center [857, 88] width 115 height 18
click at [821, 89] on button "Claim shares on this work" at bounding box center [857, 88] width 115 height 18
click at [824, 92] on button "Claim shares on this work" at bounding box center [857, 88] width 115 height 18
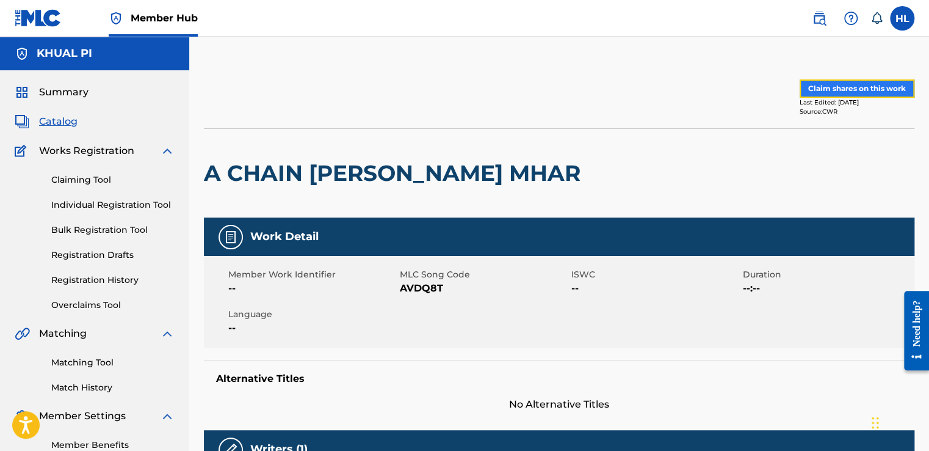
click at [888, 84] on button "Claim shares on this work" at bounding box center [857, 88] width 115 height 18
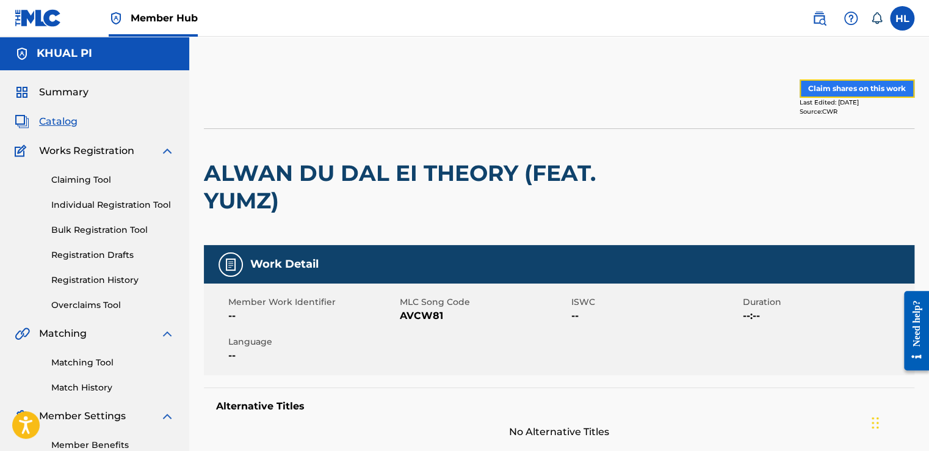
click at [830, 91] on button "Claim shares on this work" at bounding box center [857, 88] width 115 height 18
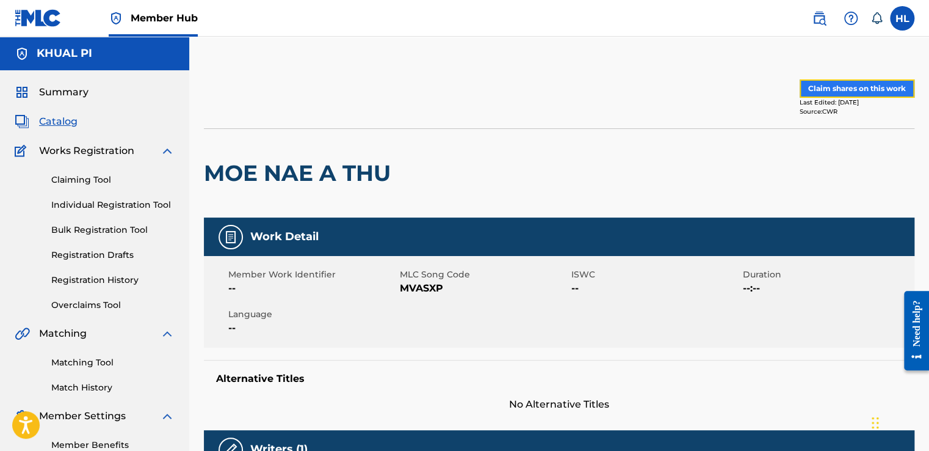
click at [855, 89] on button "Claim shares on this work" at bounding box center [857, 88] width 115 height 18
click at [894, 88] on button "Claim shares on this work" at bounding box center [857, 88] width 115 height 18
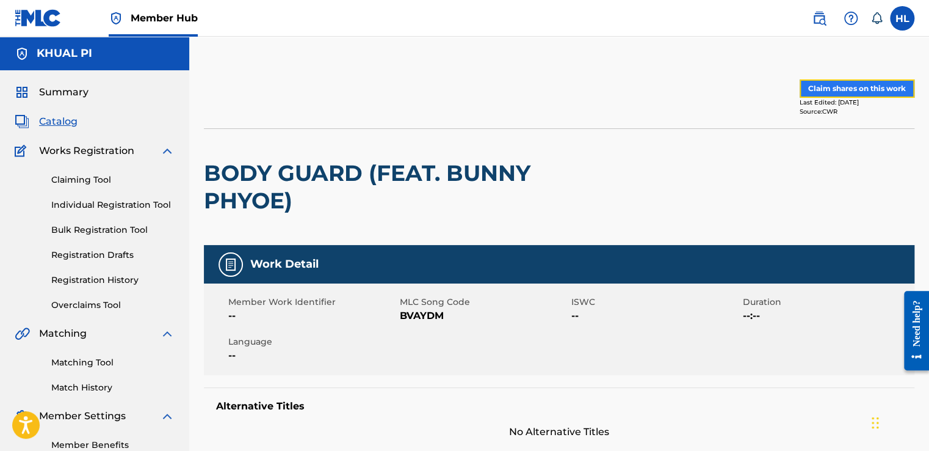
click at [841, 85] on button "Claim shares on this work" at bounding box center [857, 88] width 115 height 18
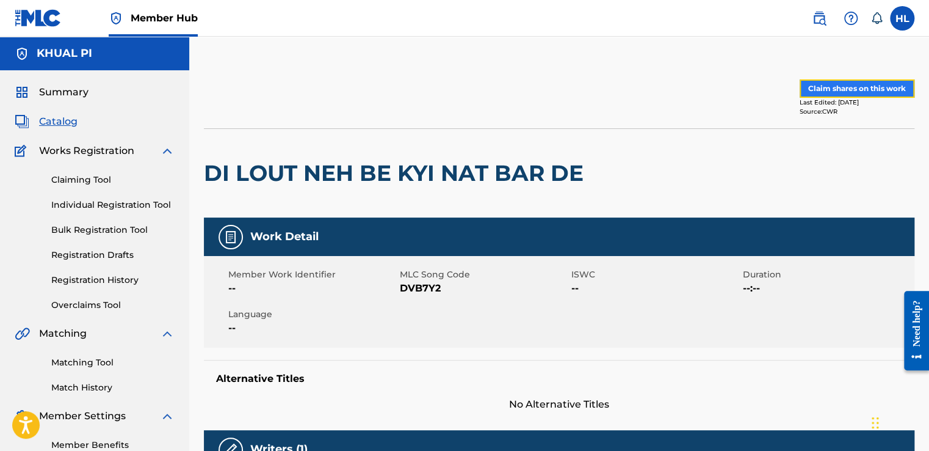
click at [820, 82] on button "Claim shares on this work" at bounding box center [857, 88] width 115 height 18
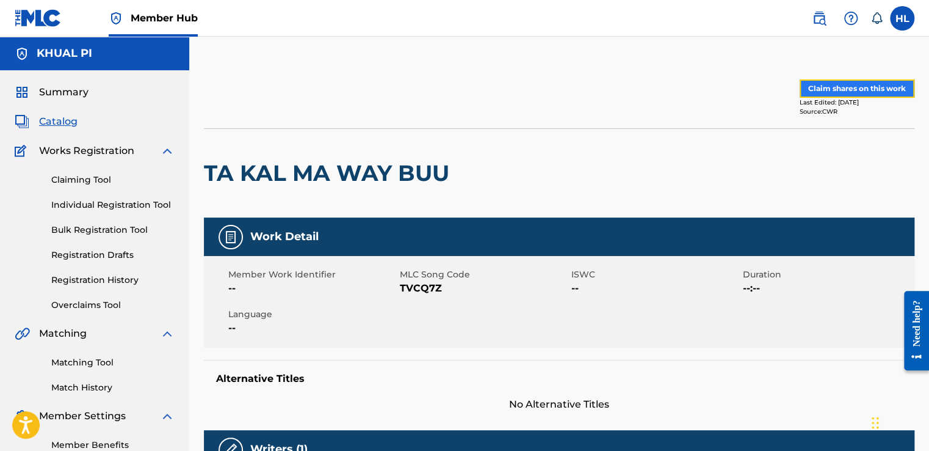
click at [882, 86] on button "Claim shares on this work" at bounding box center [857, 88] width 115 height 18
click at [813, 91] on button "Claim shares on this work" at bounding box center [857, 88] width 115 height 18
click at [811, 87] on button "Claim shares on this work" at bounding box center [857, 88] width 115 height 18
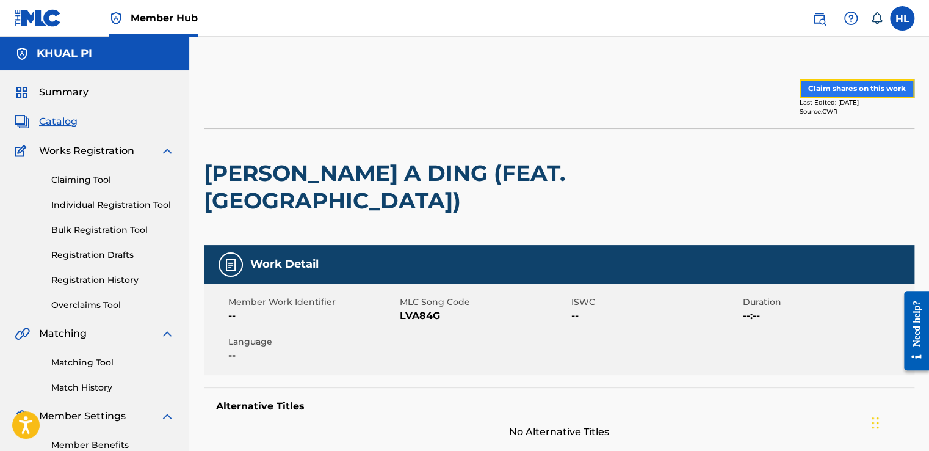
click at [822, 89] on button "Claim shares on this work" at bounding box center [857, 88] width 115 height 18
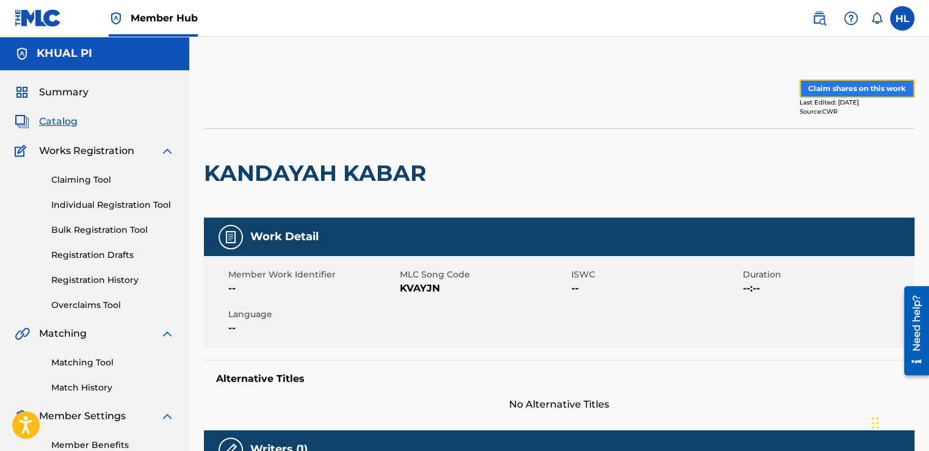
click at [833, 84] on button "Claim shares on this work" at bounding box center [857, 88] width 115 height 18
click at [811, 87] on button "Claim shares on this work" at bounding box center [857, 88] width 115 height 18
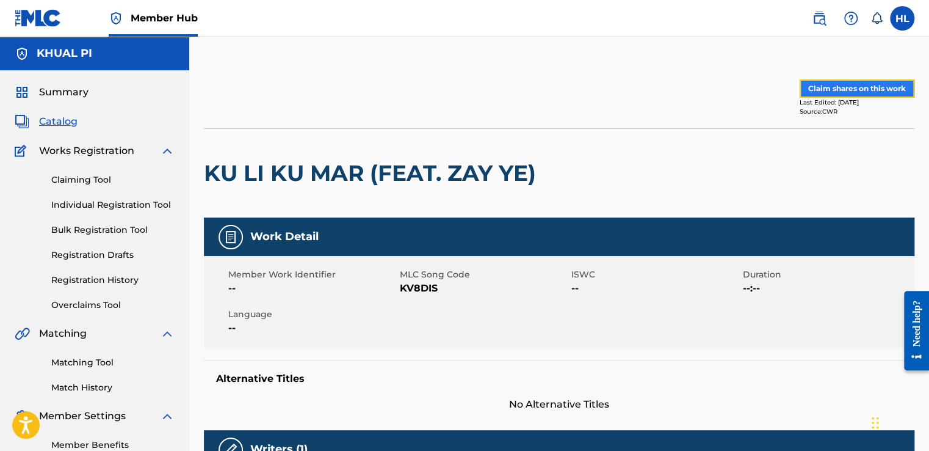
click at [827, 88] on button "Claim shares on this work" at bounding box center [857, 88] width 115 height 18
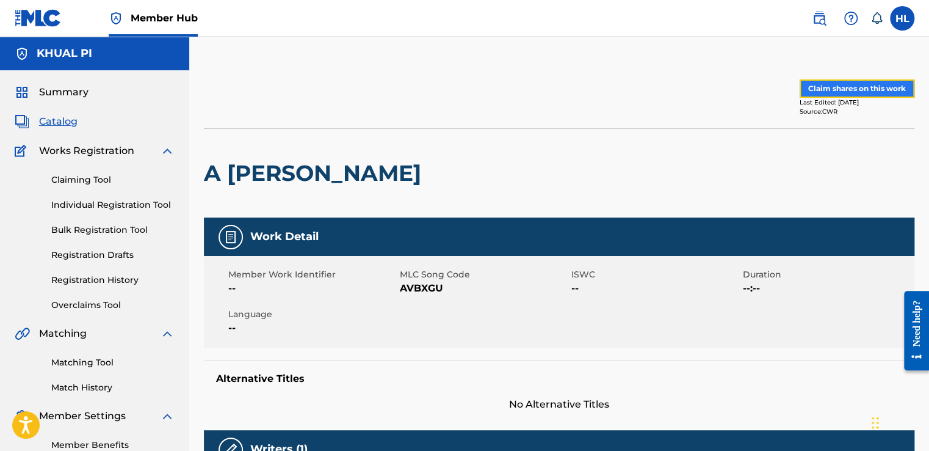
click at [855, 89] on button "Claim shares on this work" at bounding box center [857, 88] width 115 height 18
click at [864, 87] on button "Claim shares on this work" at bounding box center [857, 88] width 115 height 18
click at [874, 85] on button "Claim shares on this work" at bounding box center [857, 88] width 115 height 18
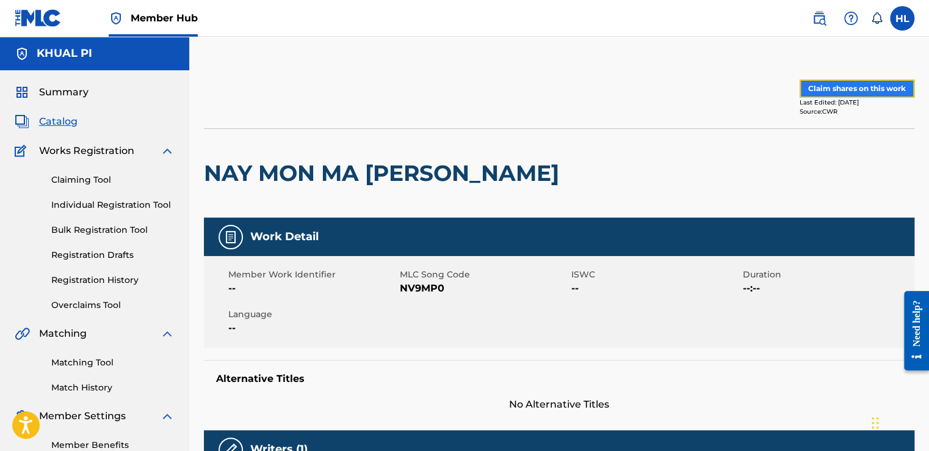
click at [830, 89] on button "Claim shares on this work" at bounding box center [857, 88] width 115 height 18
click at [867, 90] on button "Claim shares on this work" at bounding box center [857, 88] width 115 height 18
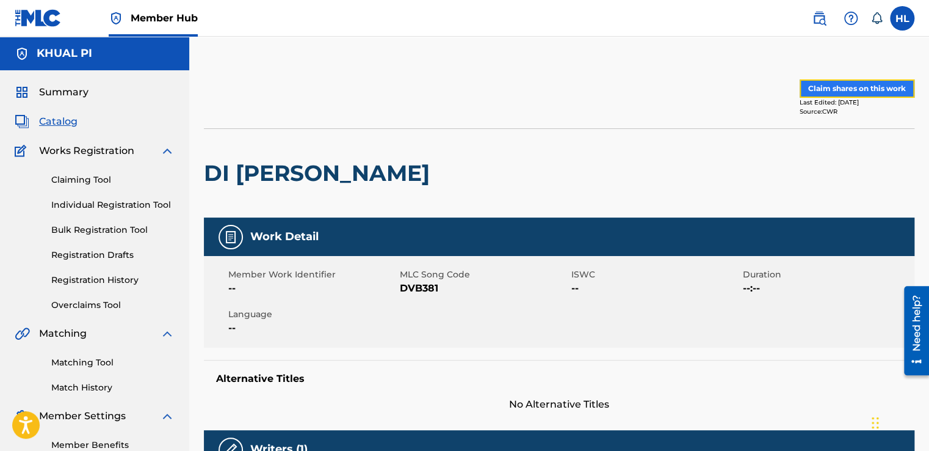
click at [872, 92] on button "Claim shares on this work" at bounding box center [857, 88] width 115 height 18
